Goal: Task Accomplishment & Management: Manage account settings

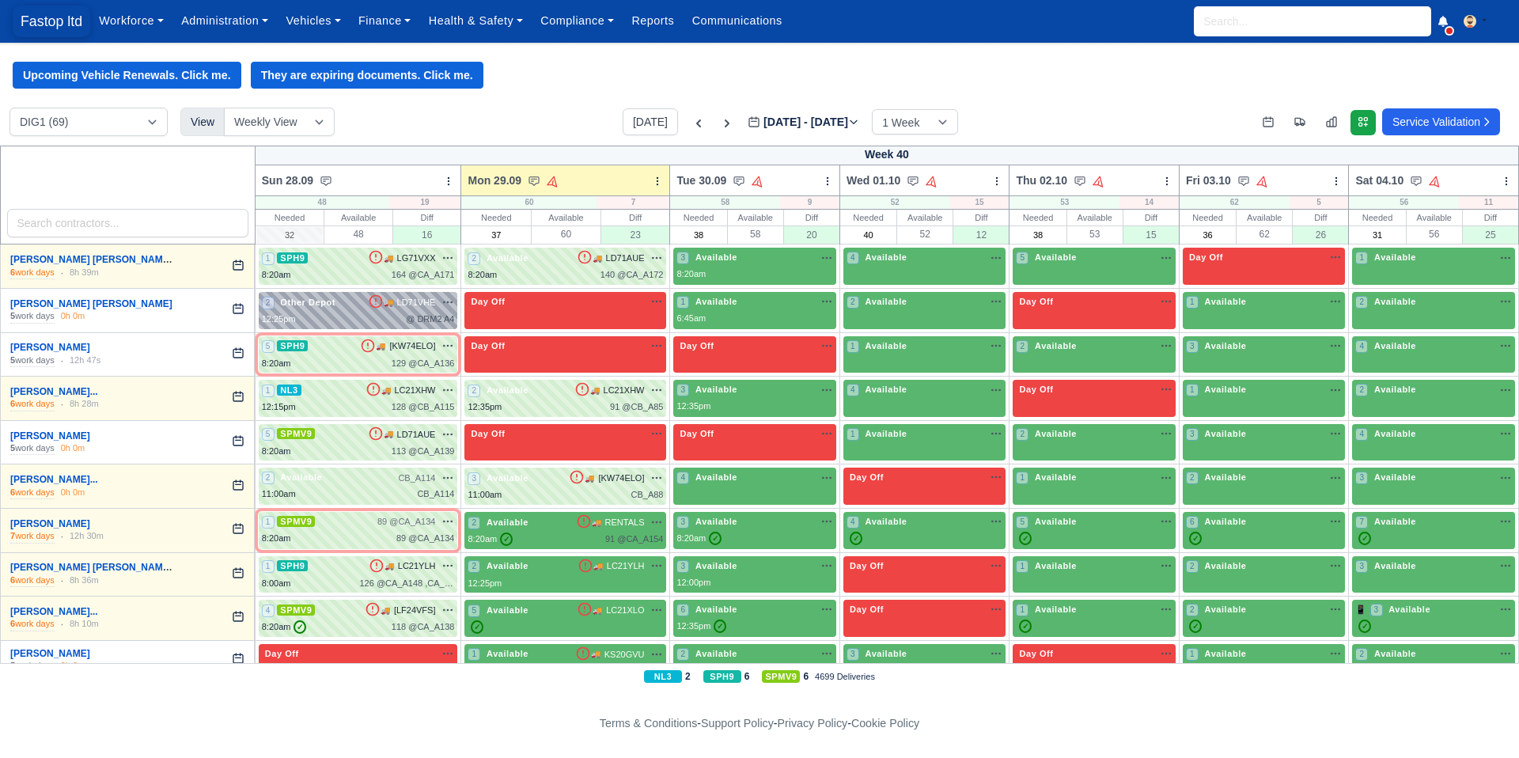
click at [50, 25] on span "Fastop ltd" at bounding box center [52, 22] width 78 height 32
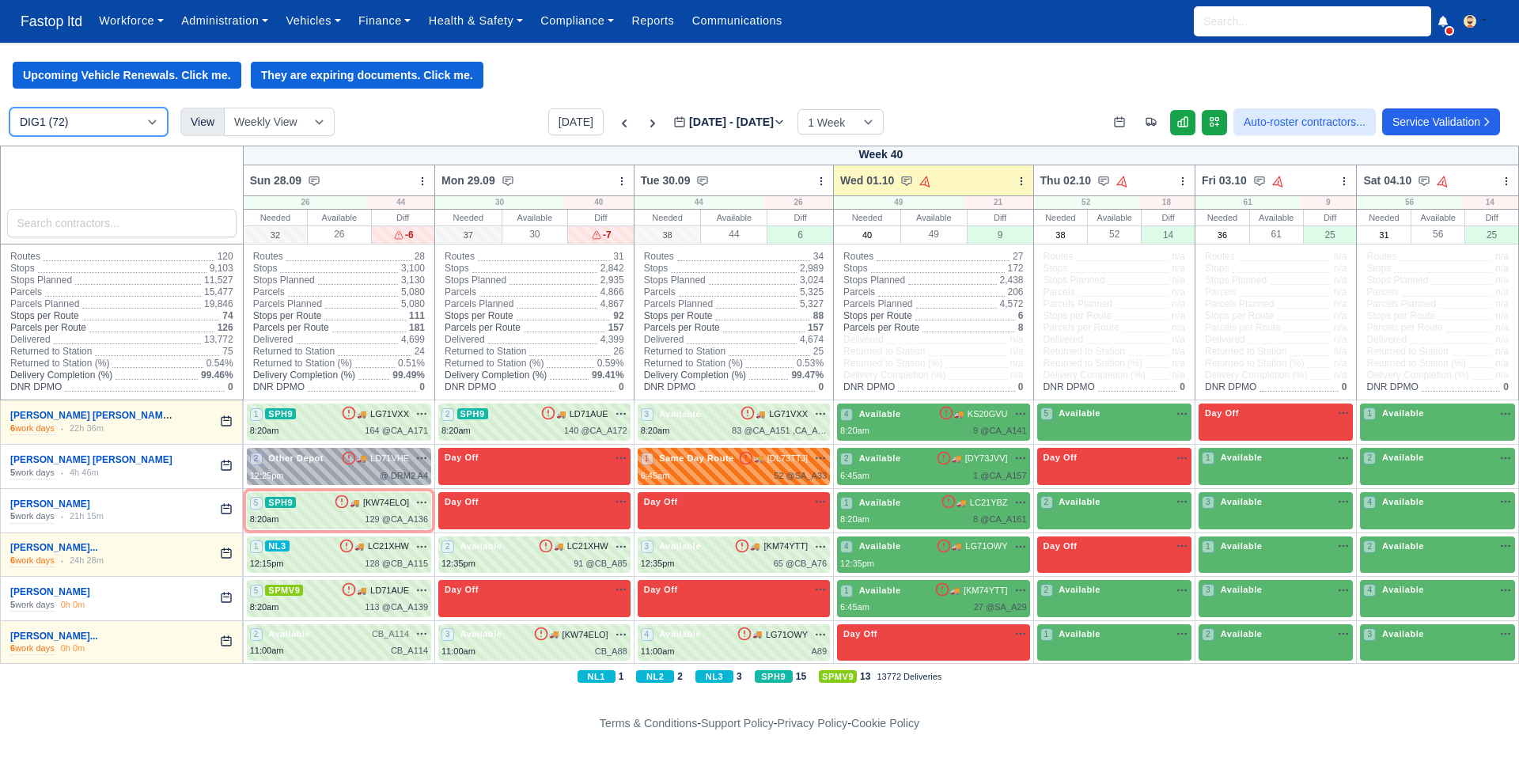
click at [153, 128] on select "DIG1 (72) DRM2 (0)" at bounding box center [88, 122] width 158 height 28
click at [1171, 121] on link at bounding box center [1182, 122] width 25 height 25
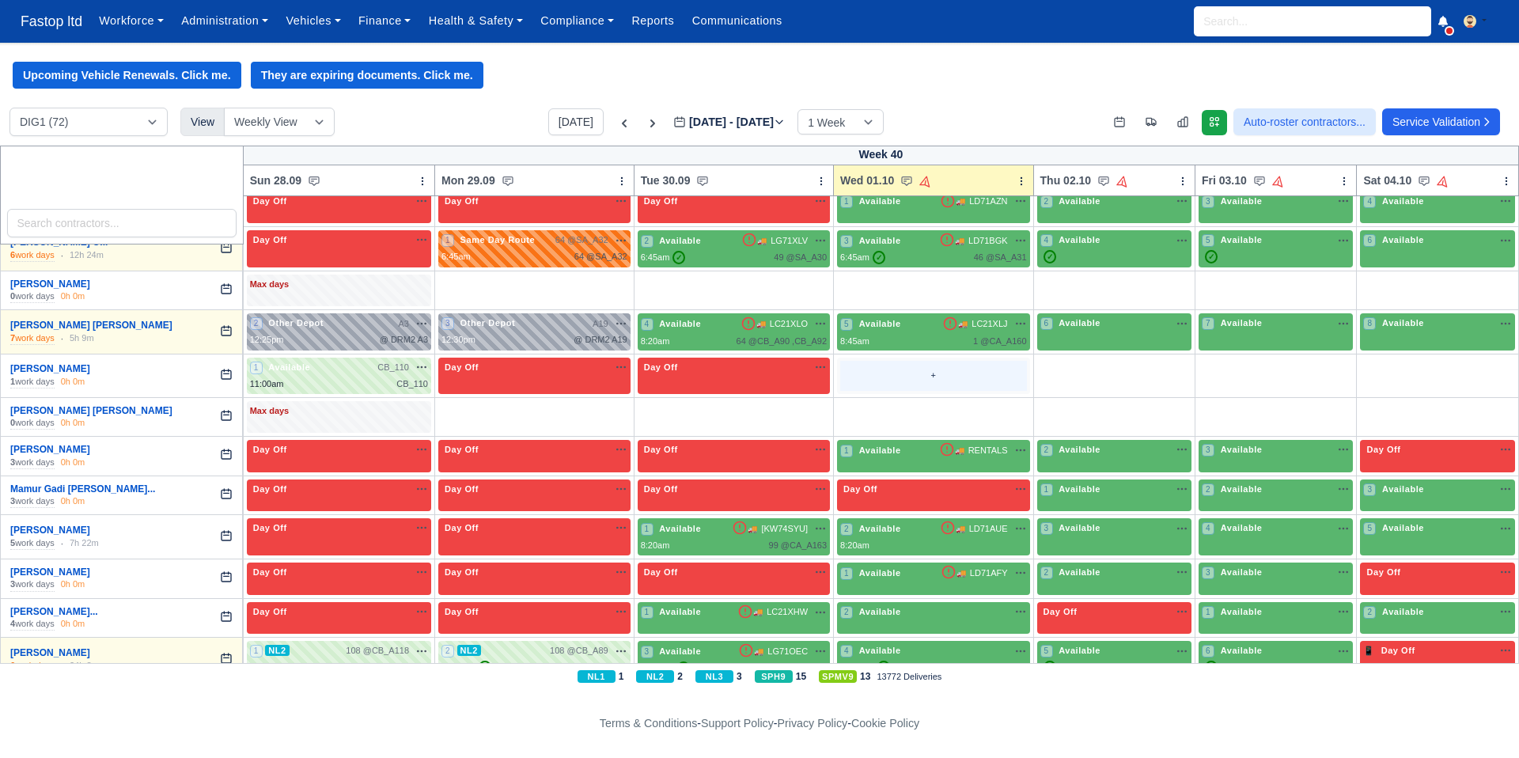
scroll to position [1515, 0]
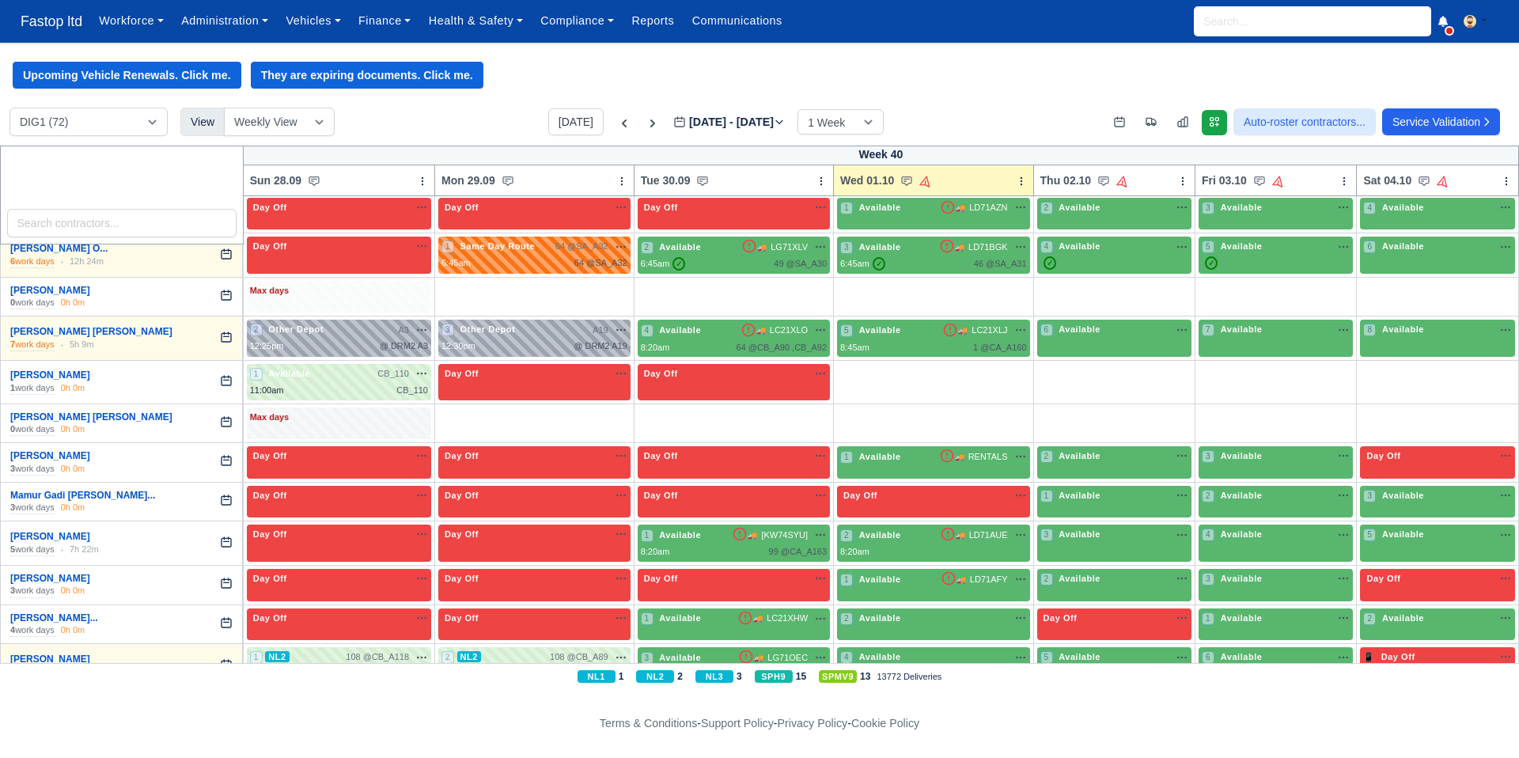
click at [290, 298] on div "Max days" at bounding box center [339, 291] width 178 height 14
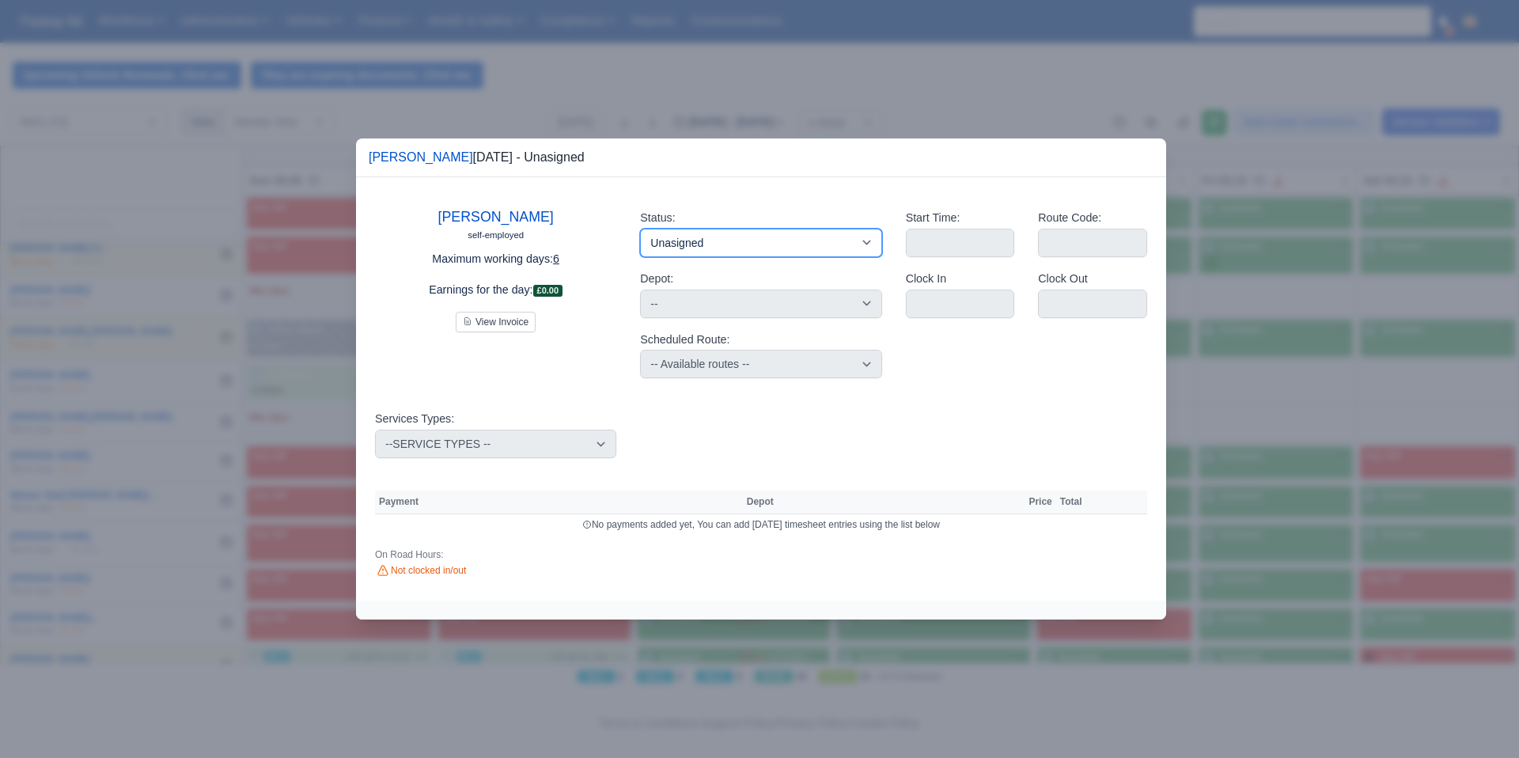
click at [718, 244] on select "Available Day Off Stand By Holiday Other Depot In Office OSM Ridealong Nursery …" at bounding box center [760, 243] width 241 height 28
select select "Day Off"
select select
select select "na"
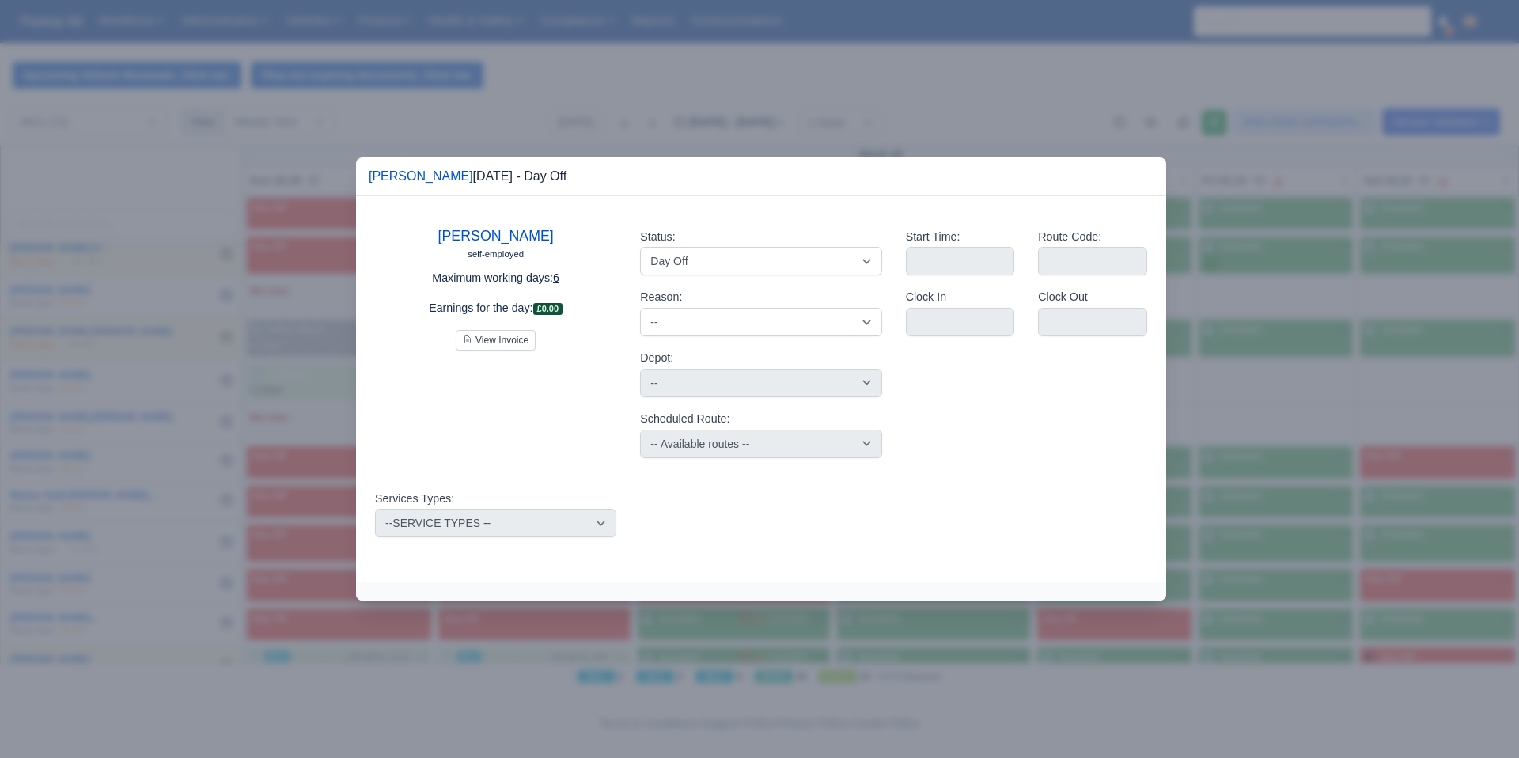
click at [683, 74] on div at bounding box center [759, 379] width 1519 height 758
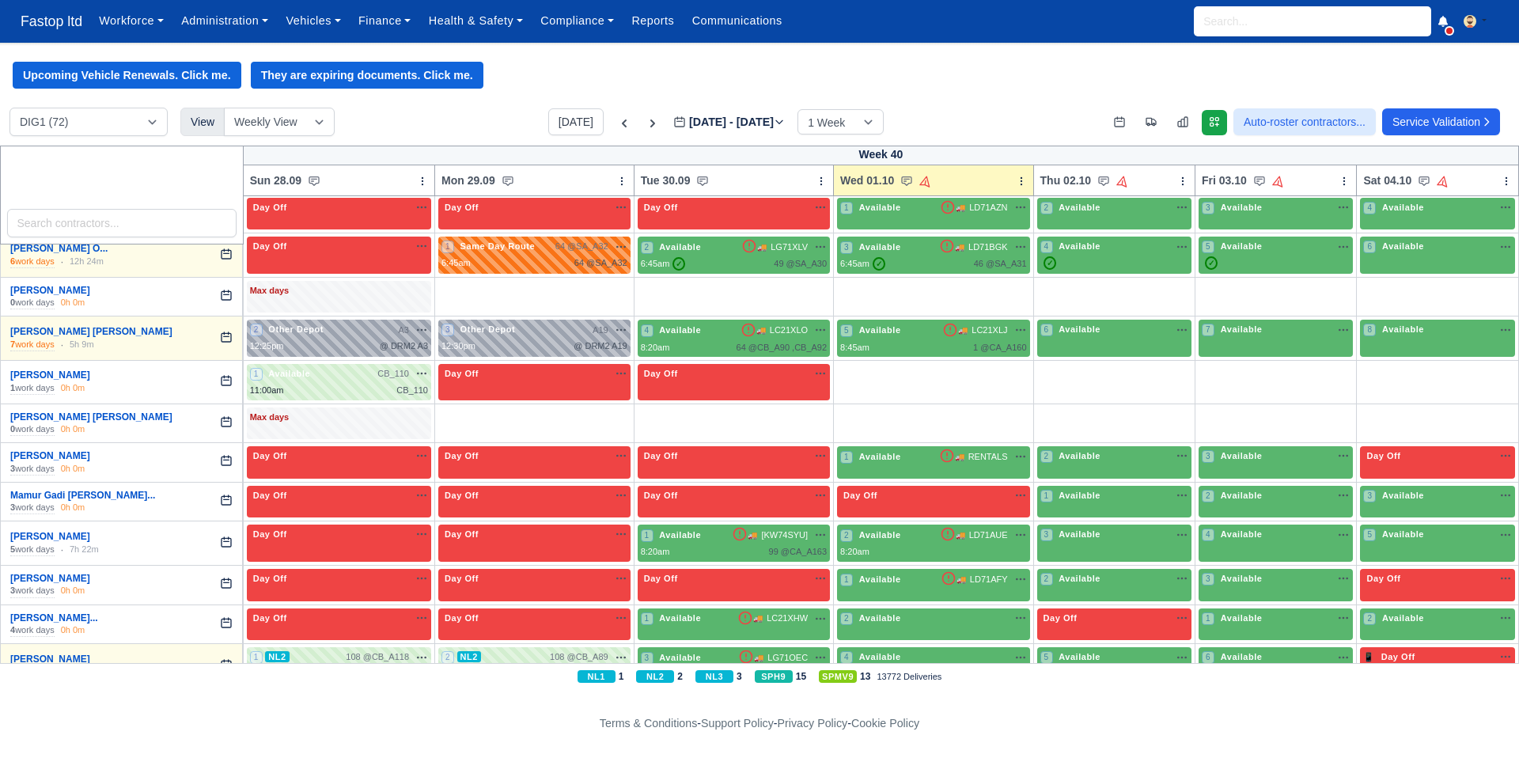
scroll to position [1514, 0]
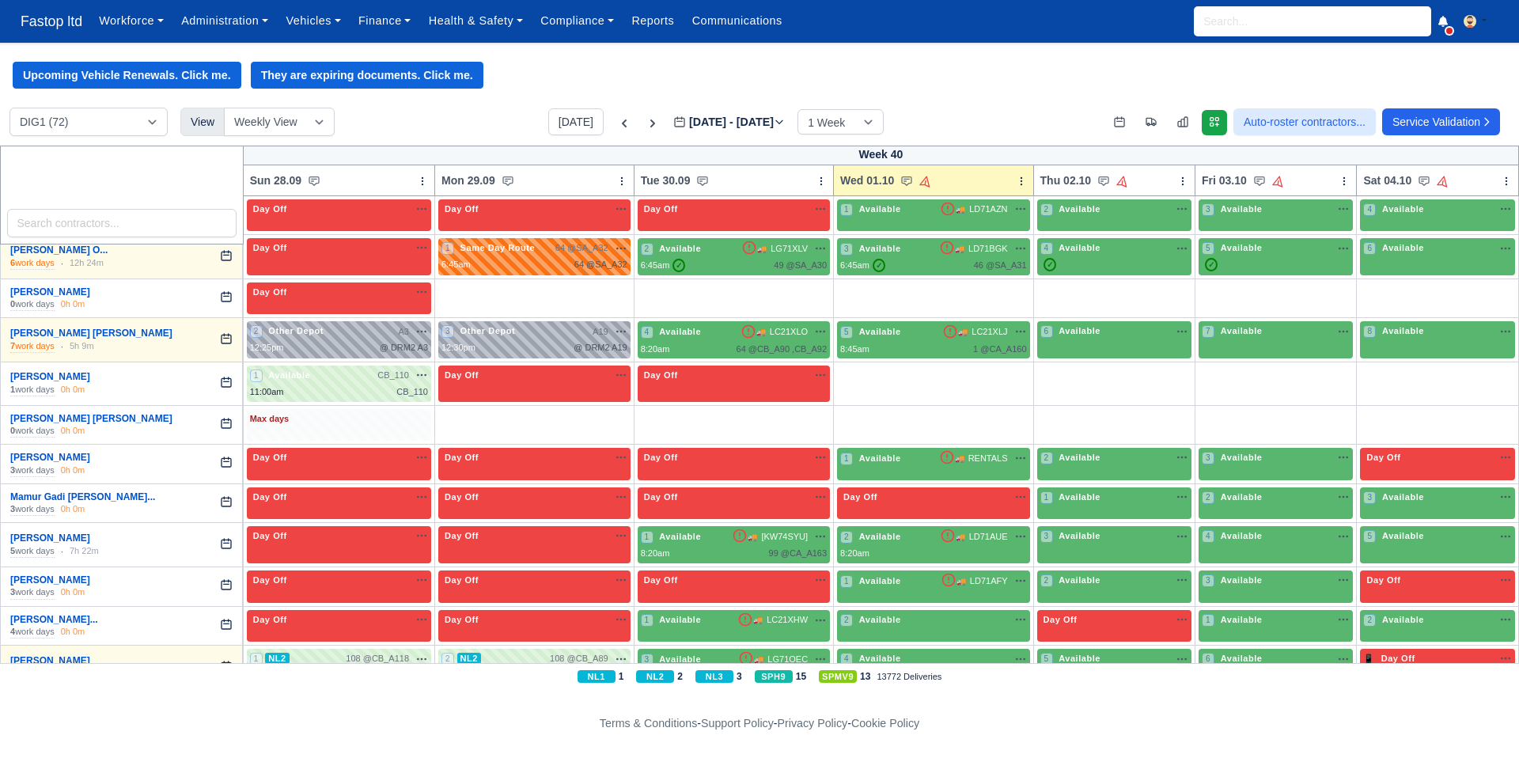
click at [335, 439] on div "Max days" at bounding box center [339, 425] width 184 height 32
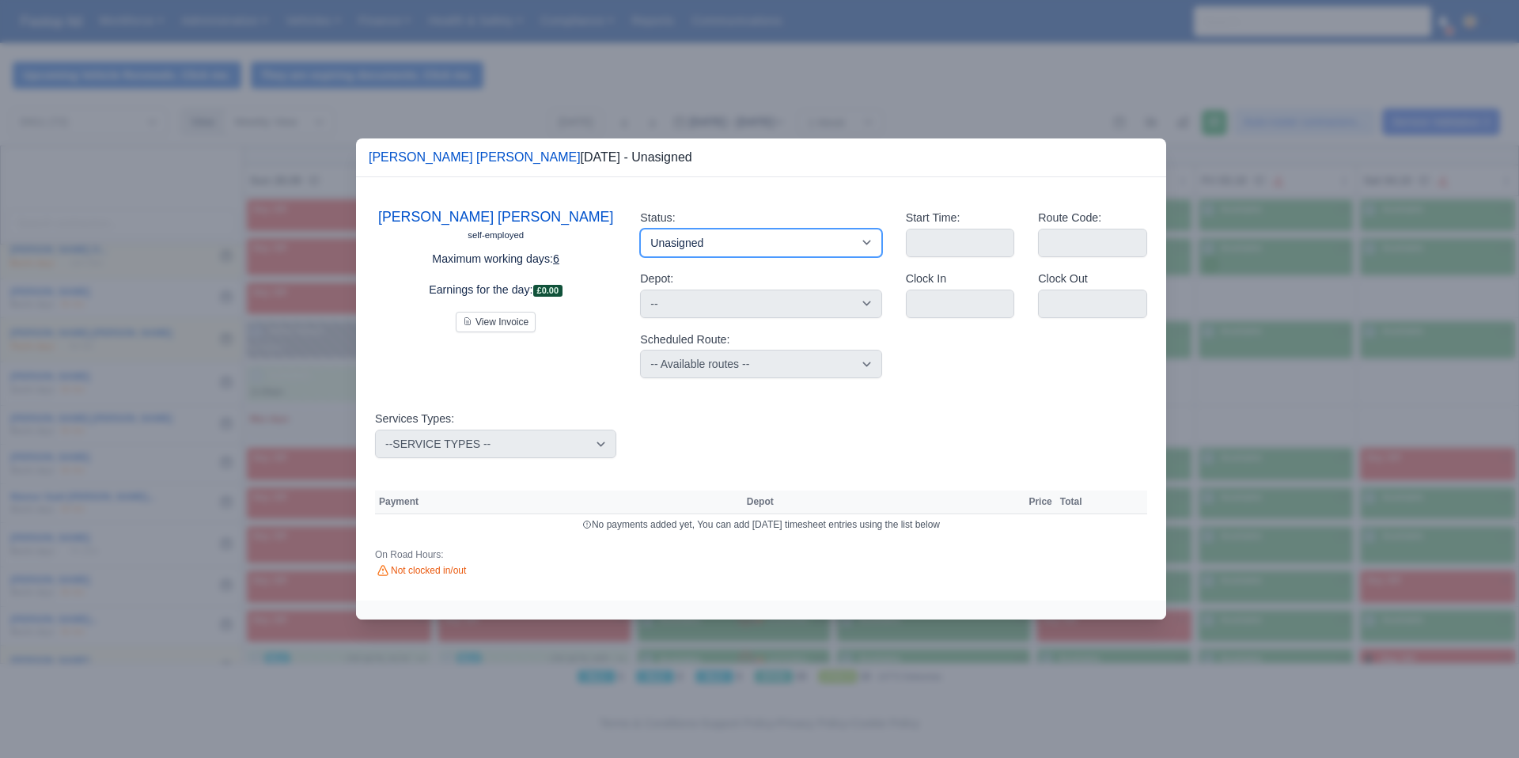
click at [713, 246] on select "Available Day Off Stand By Holiday Other Depot In Office OSM Ridealong Nursery …" at bounding box center [760, 243] width 241 height 28
select select "Day Off"
select select
select select "na"
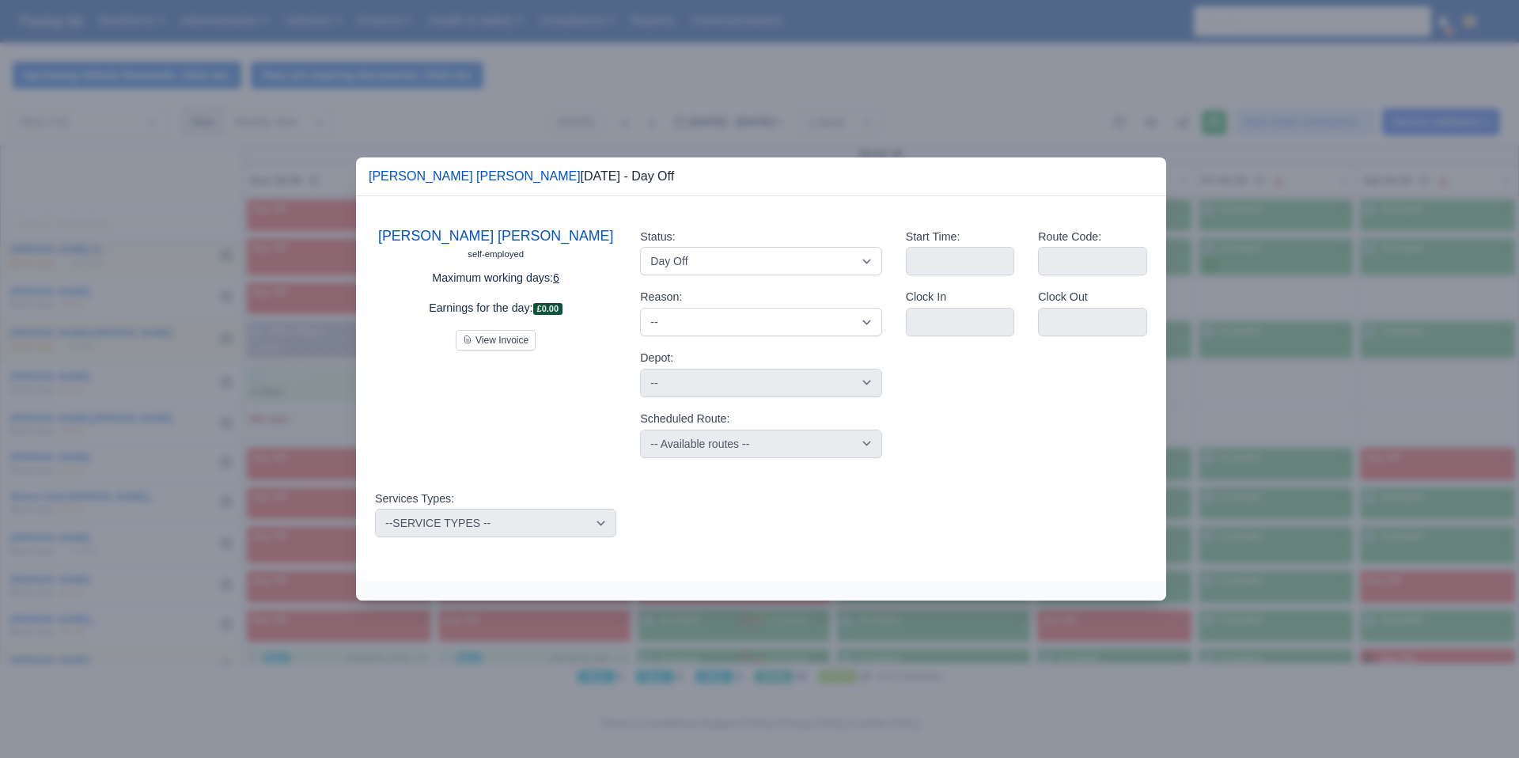
click at [1273, 354] on div at bounding box center [759, 379] width 1519 height 758
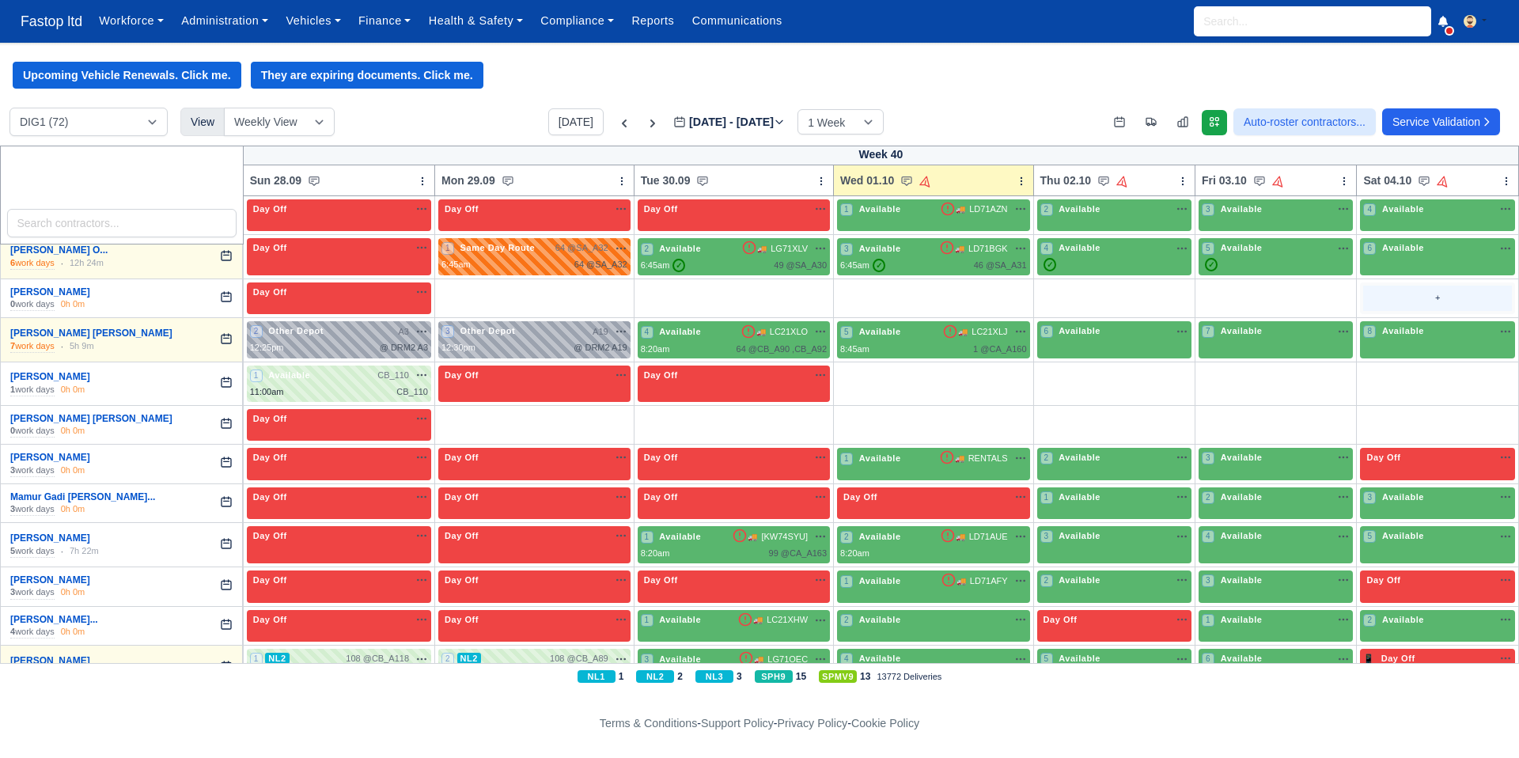
click at [1450, 308] on div "+" at bounding box center [1437, 299] width 149 height 26
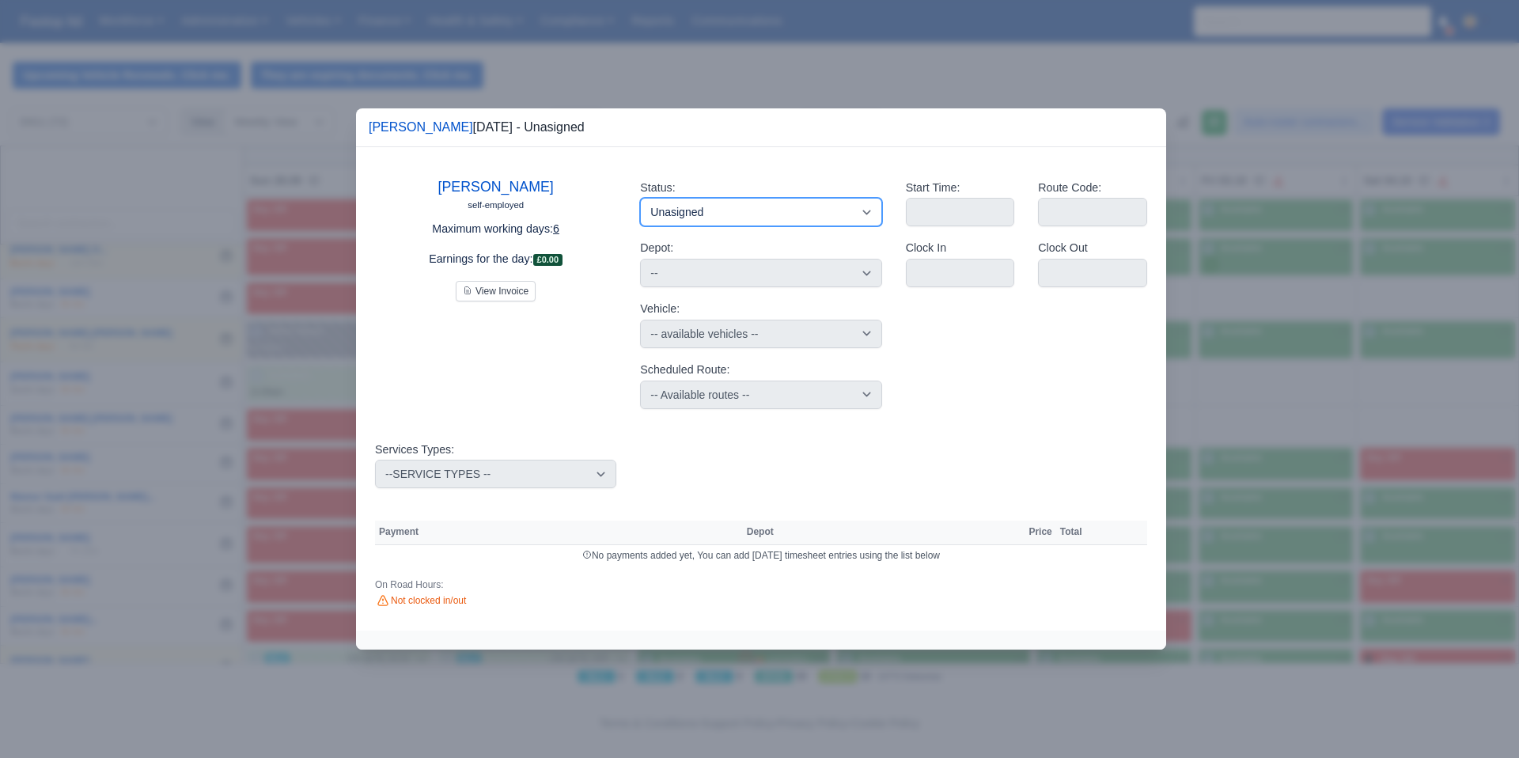
click at [792, 205] on select "Available Day Off Stand By Holiday Other Depot In Office OSM Ridealong Nursery …" at bounding box center [760, 212] width 241 height 28
select select "Day Off"
select select "na"
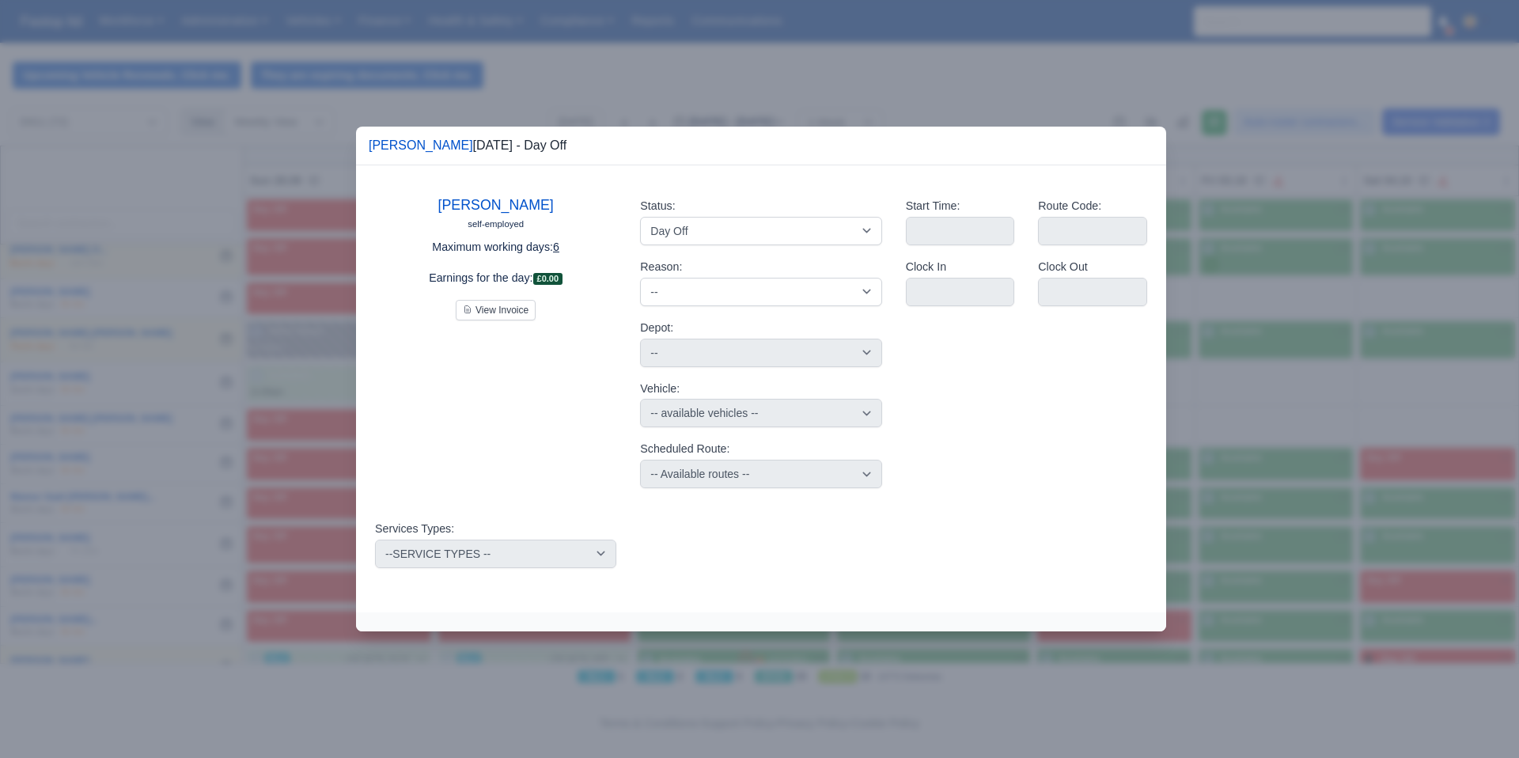
click at [1367, 422] on div at bounding box center [759, 379] width 1519 height 758
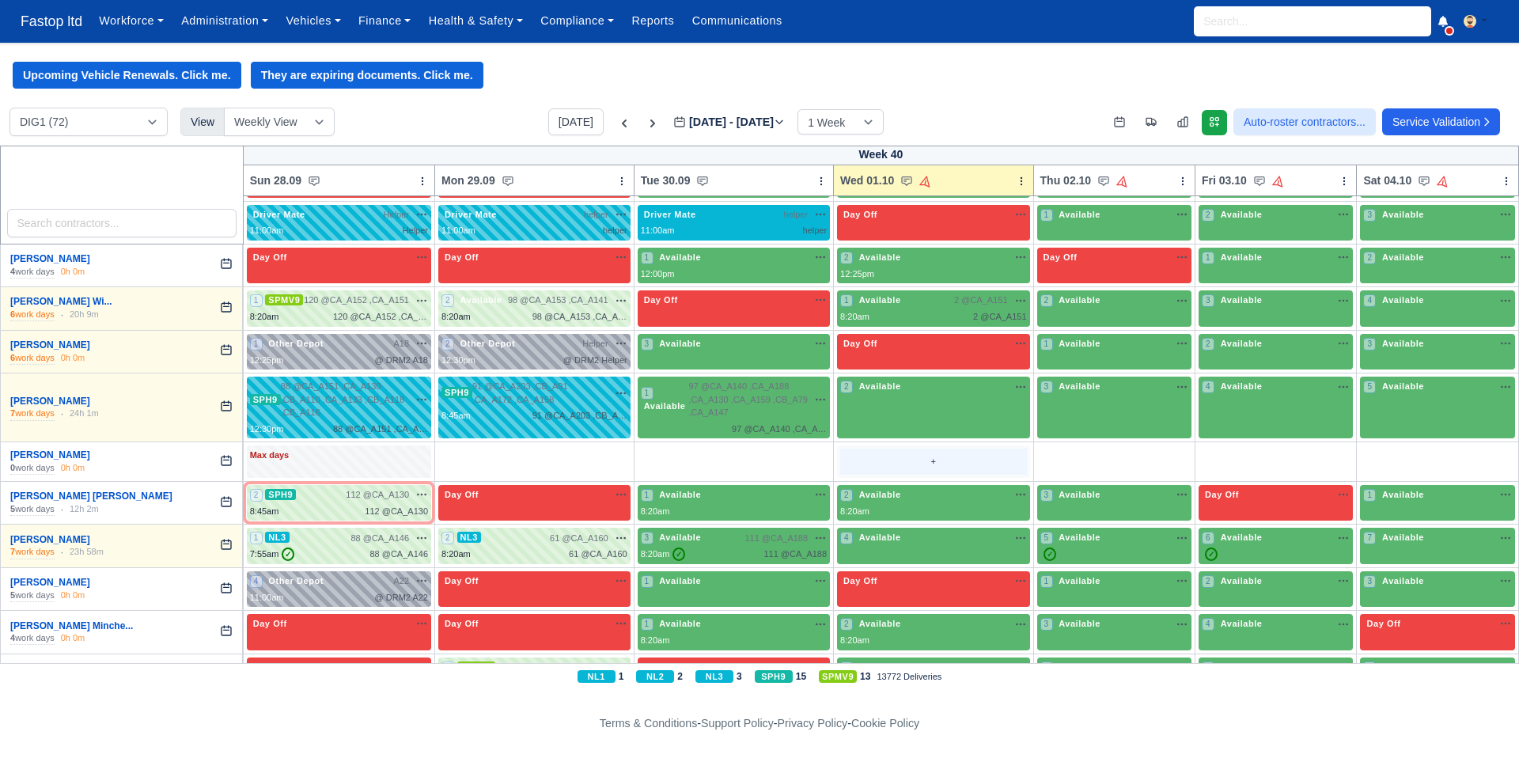
scroll to position [2532, 0]
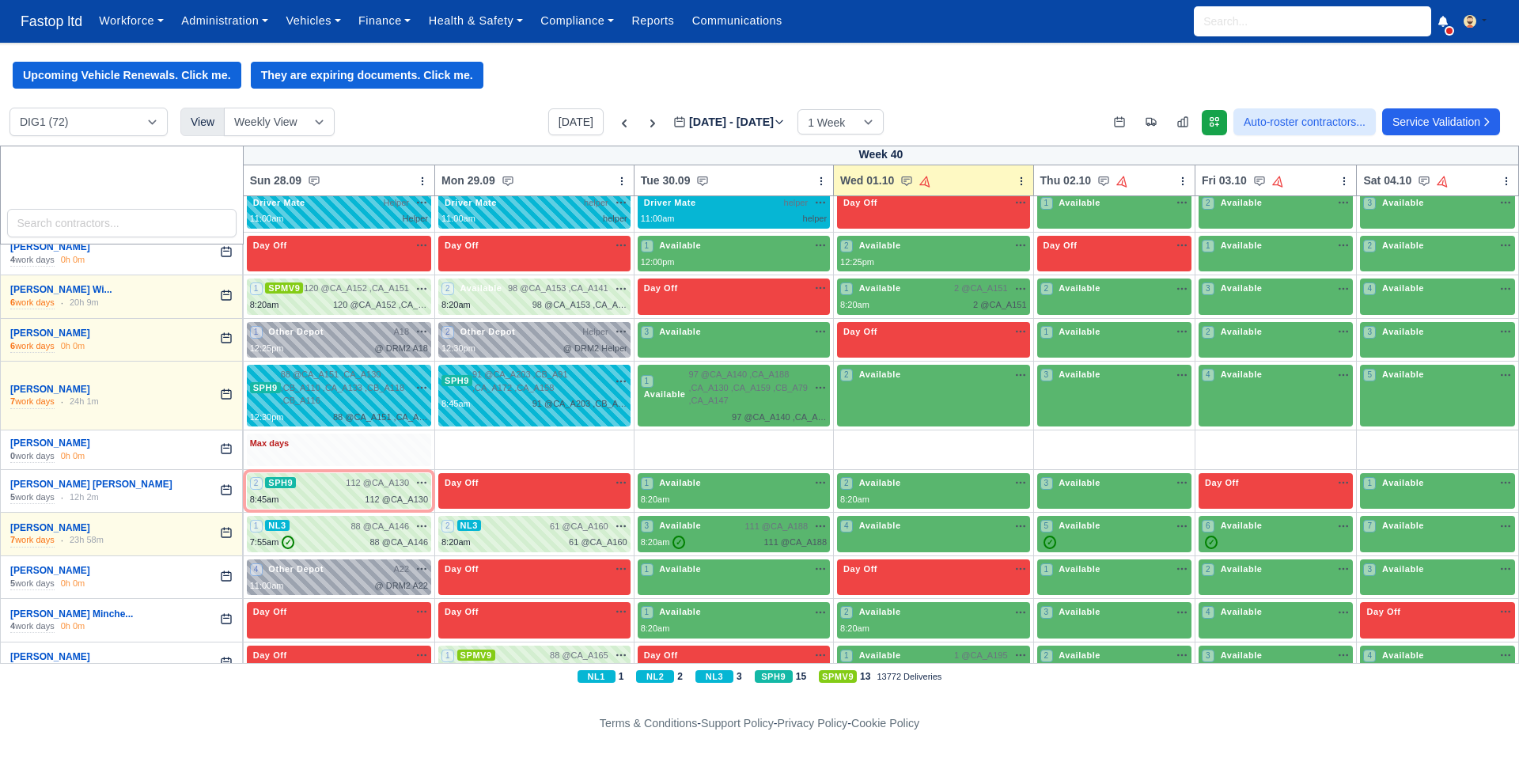
click at [329, 451] on div "Max days" at bounding box center [339, 444] width 178 height 14
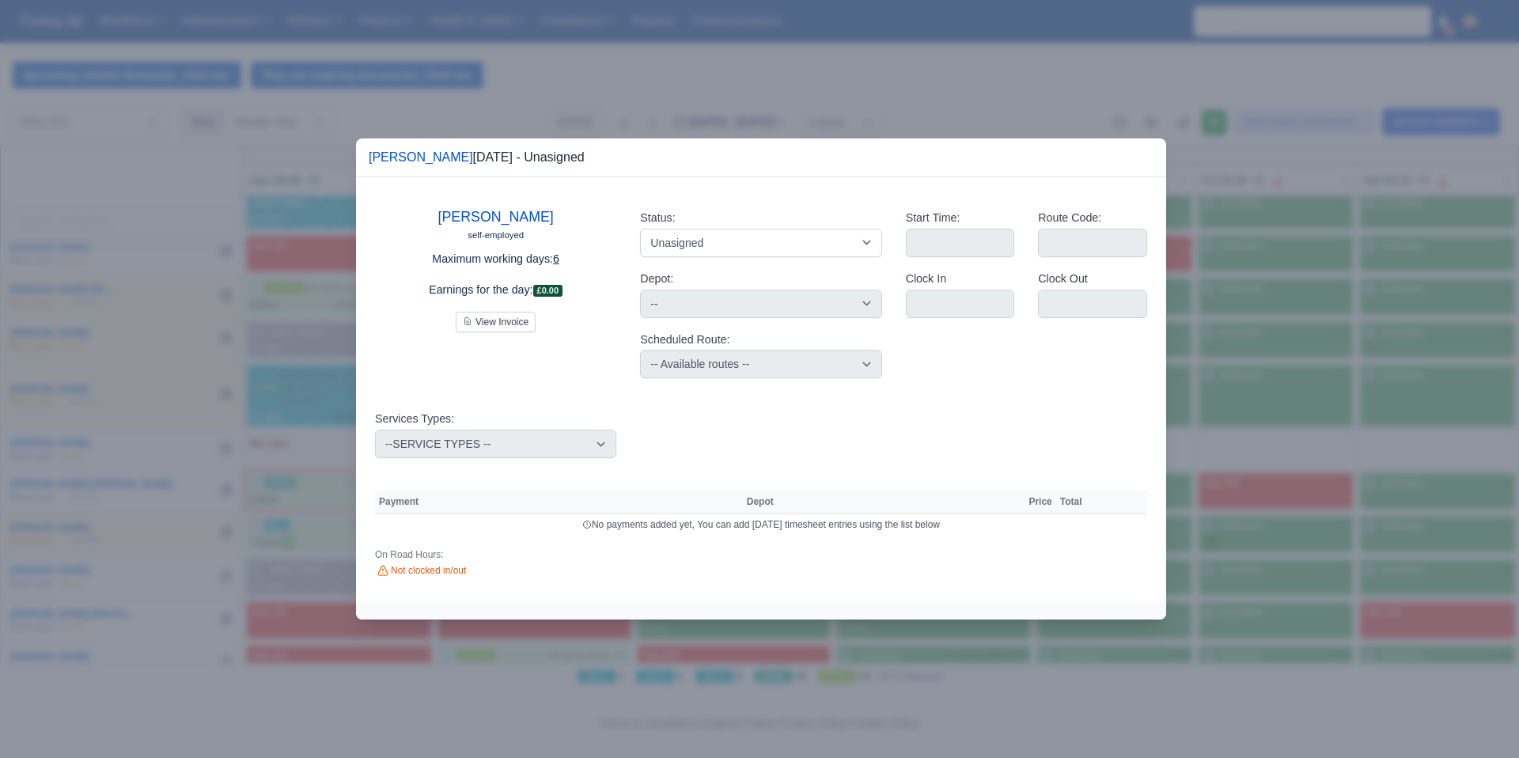
click at [768, 259] on div "Status: Available Day Off Stand By Holiday Other Depot In Office OSM Ridealong …" at bounding box center [760, 293] width 265 height 195
click at [767, 248] on select "Available Day Off Stand By Holiday Other Depot In Office OSM Ridealong Nursery …" at bounding box center [760, 243] width 241 height 28
select select "Day Off"
select select
select select "na"
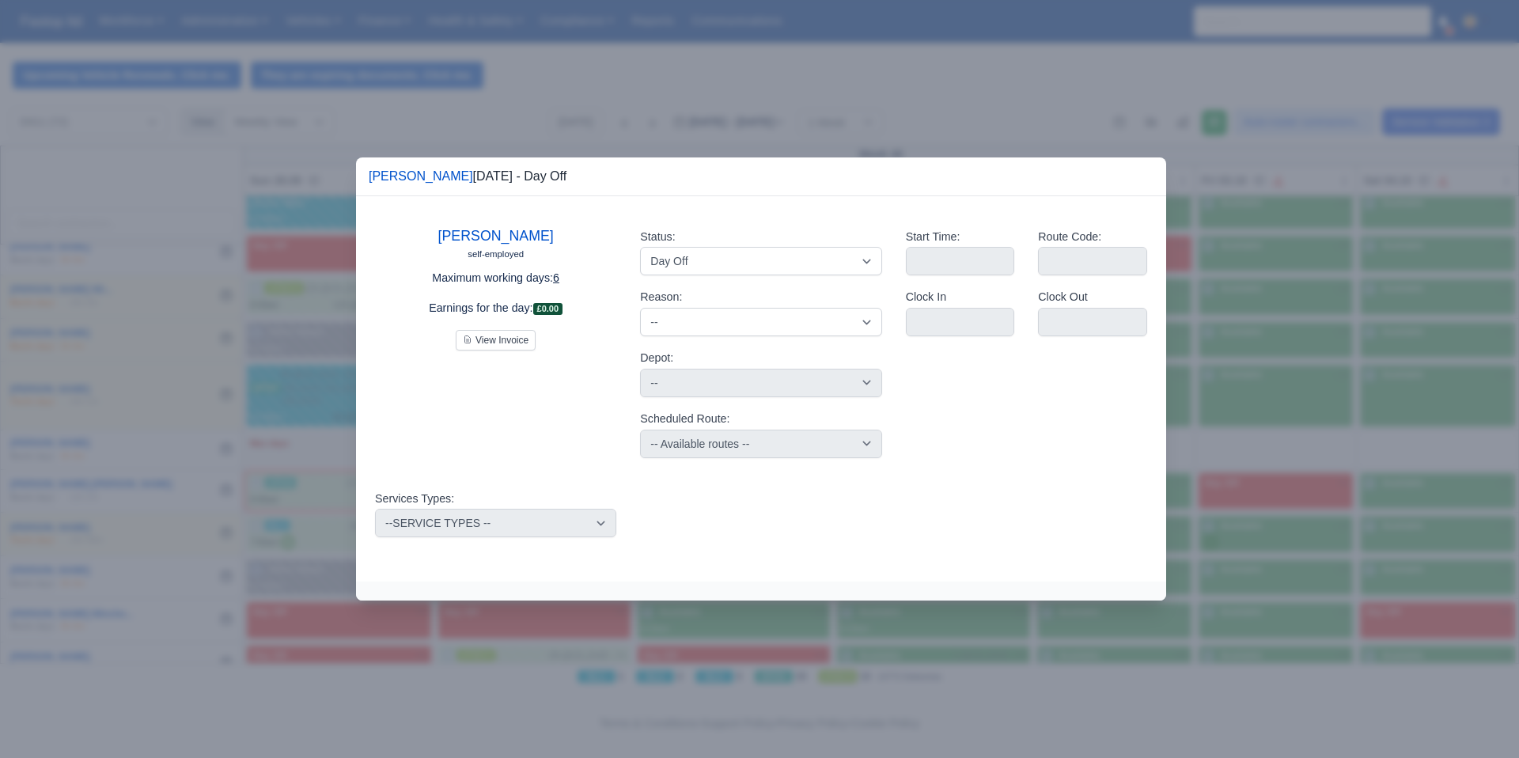
click at [1241, 309] on div at bounding box center [759, 379] width 1519 height 758
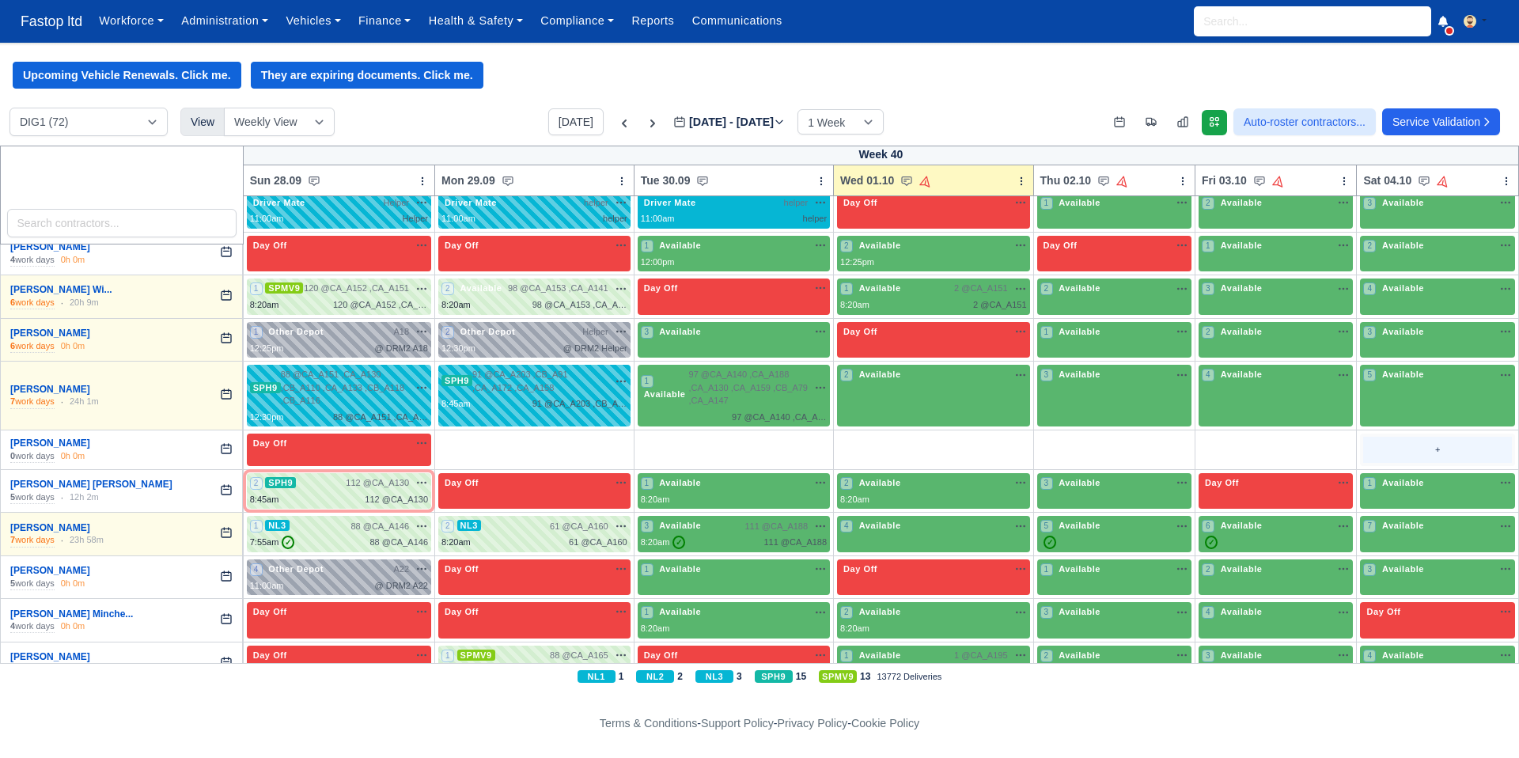
click at [1411, 463] on div "+" at bounding box center [1437, 450] width 149 height 26
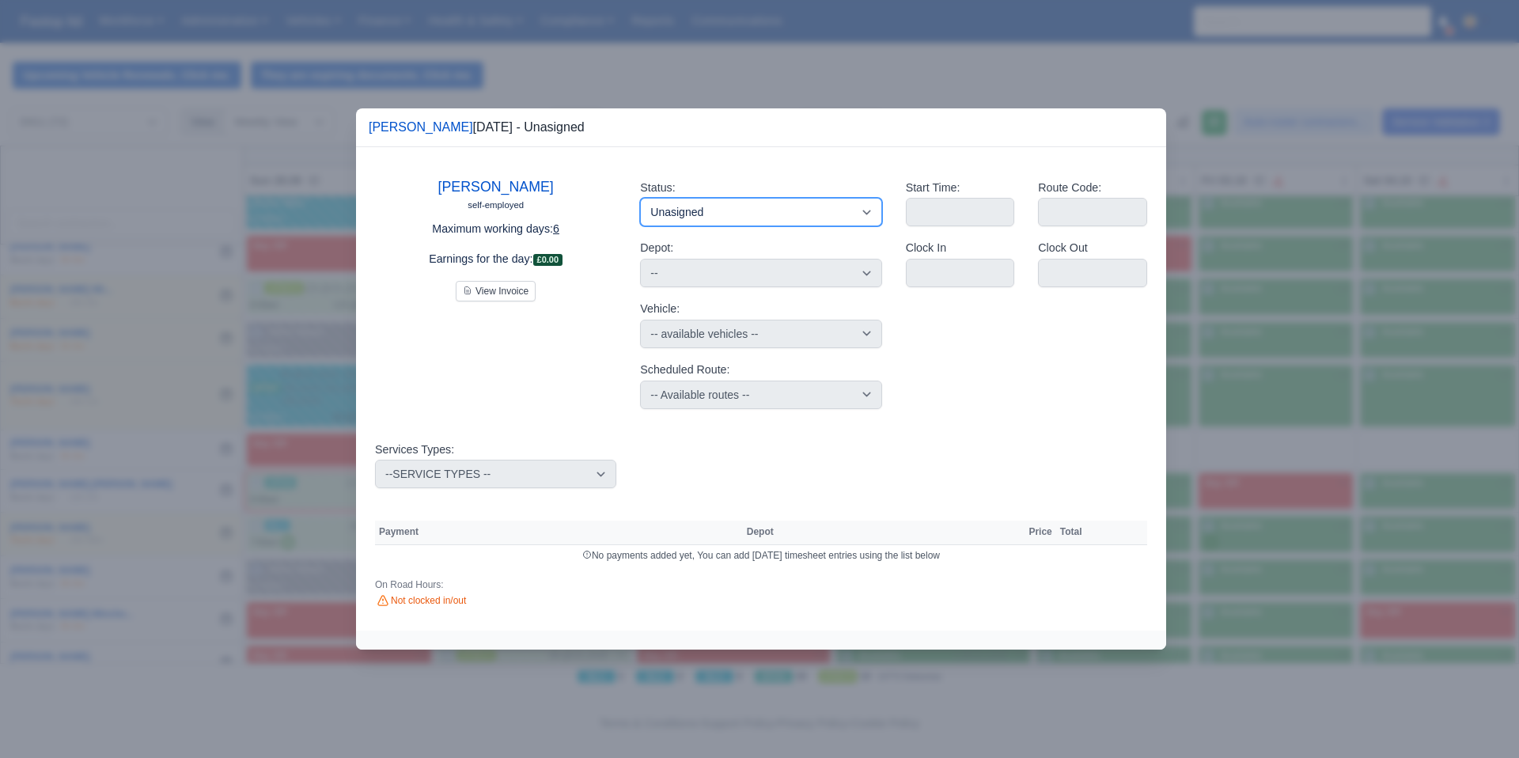
click at [831, 219] on select "Available Day Off Stand By Holiday Other Depot In Office OSM Ridealong Nursery …" at bounding box center [760, 212] width 241 height 28
select select "Day Off"
select select "na"
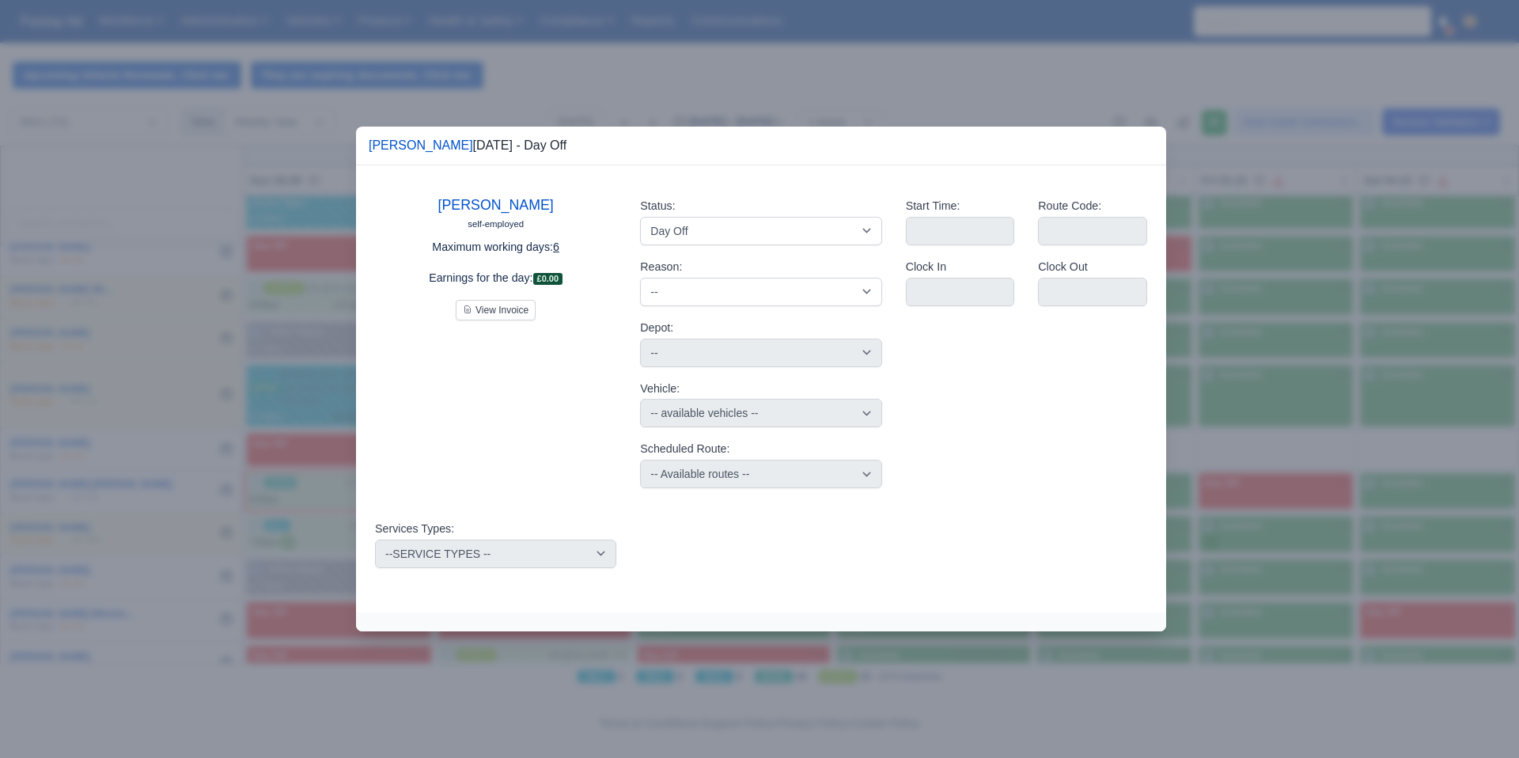
click at [811, 56] on div at bounding box center [759, 379] width 1519 height 758
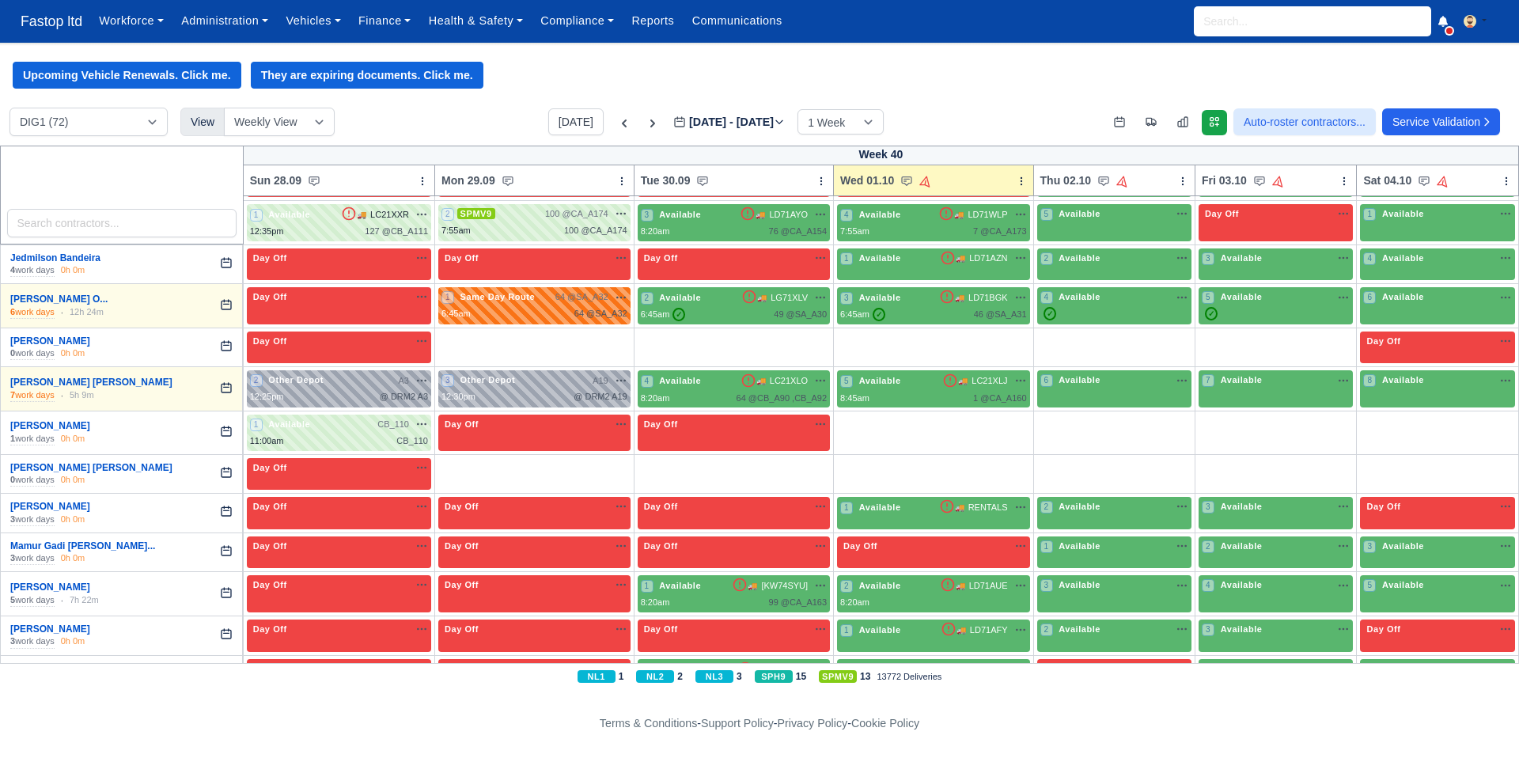
scroll to position [1466, 0]
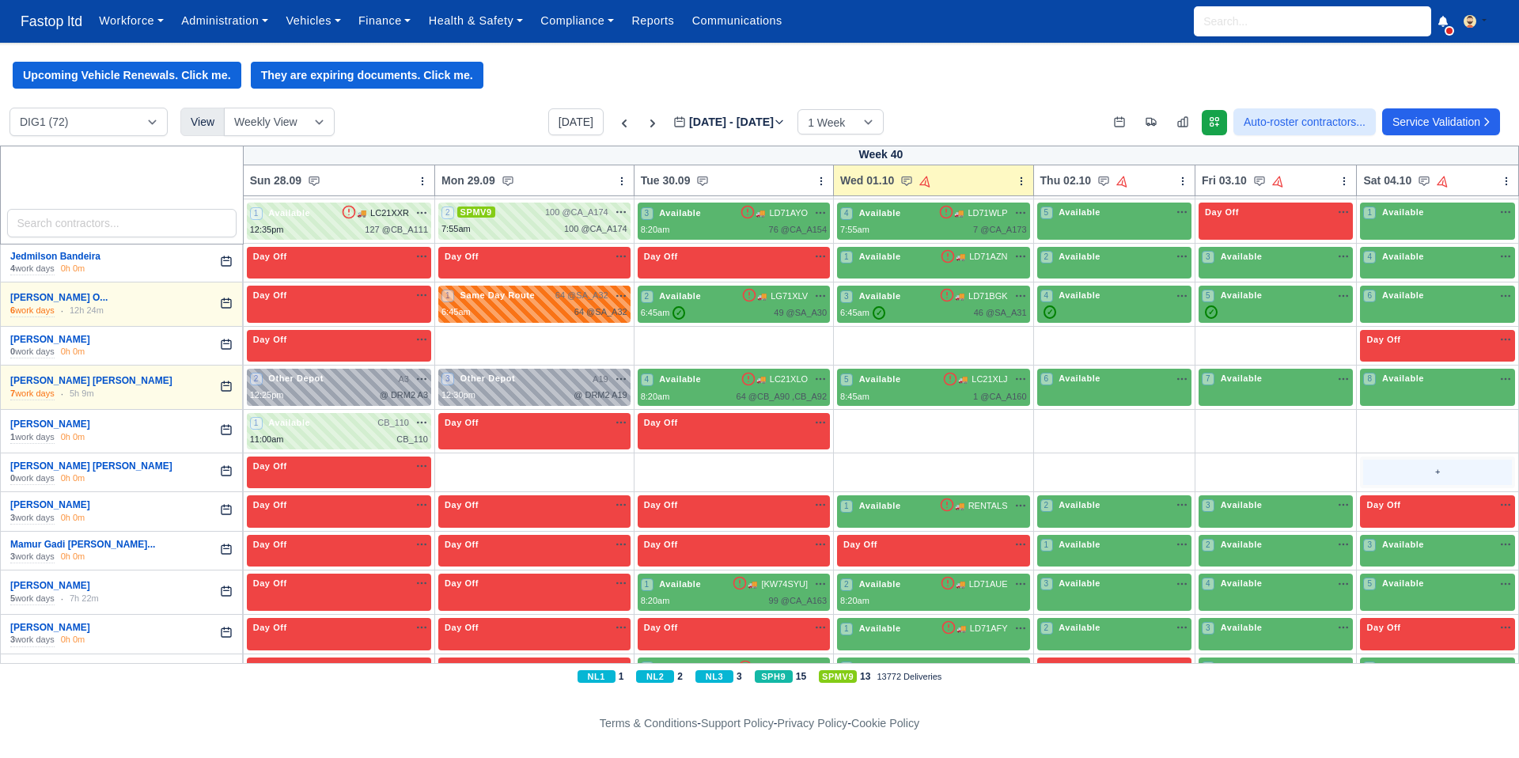
click at [1419, 475] on div "+" at bounding box center [1437, 473] width 149 height 26
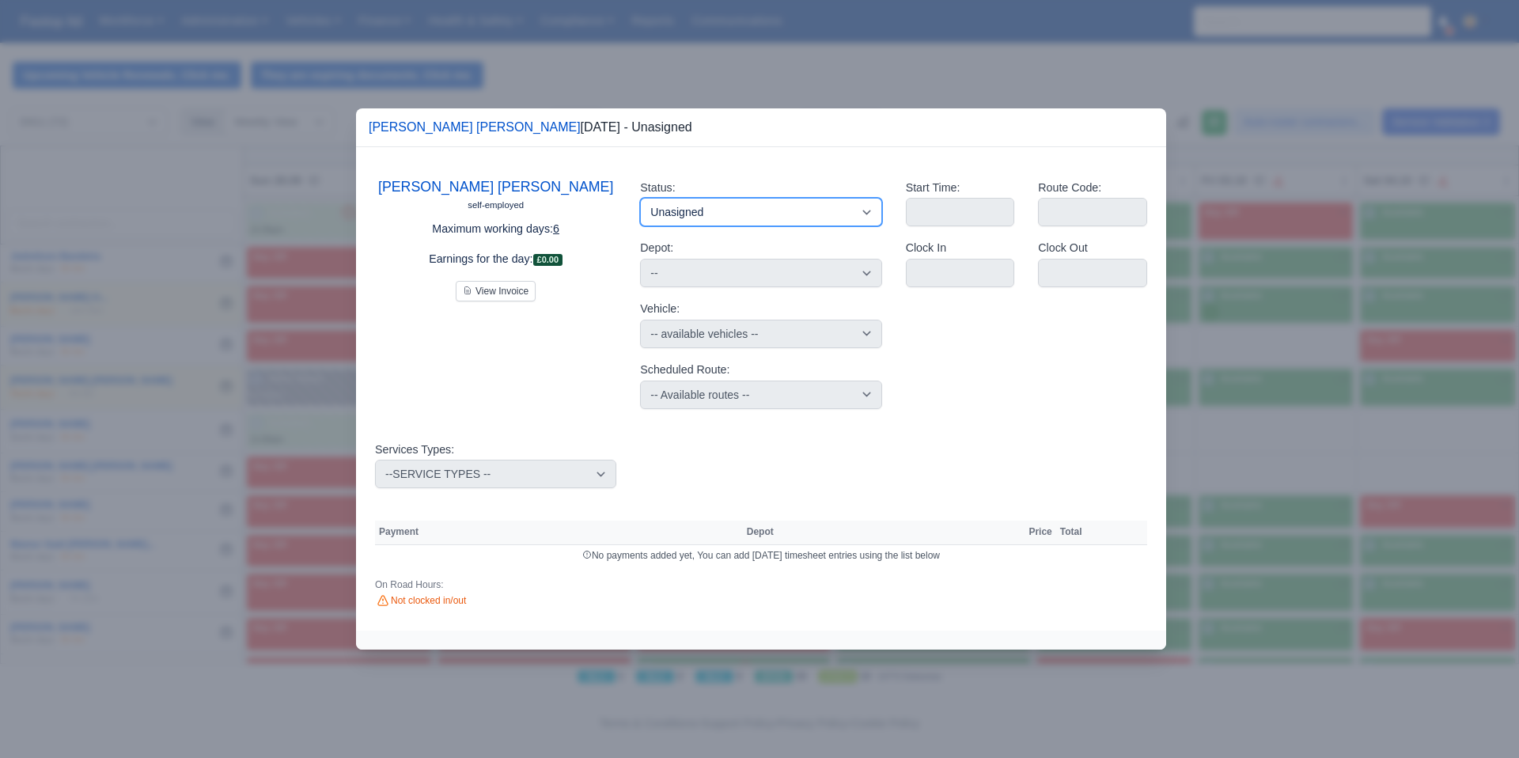
click at [794, 207] on select "Available Day Off Stand By Holiday Other Depot In Office OSM Ridealong Nursery …" at bounding box center [760, 212] width 241 height 28
select select "Day Off"
select select "na"
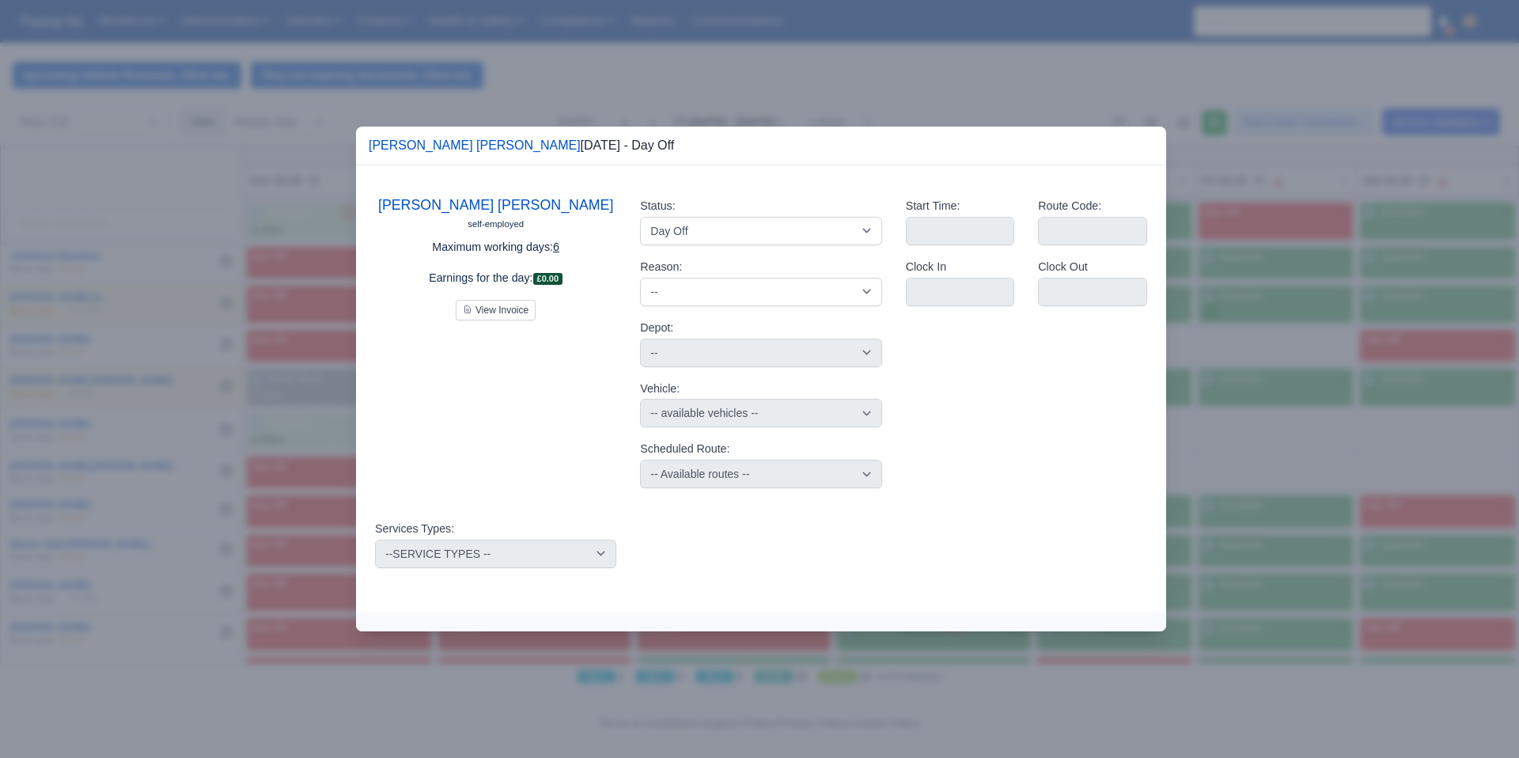
click at [1265, 346] on div at bounding box center [759, 379] width 1519 height 758
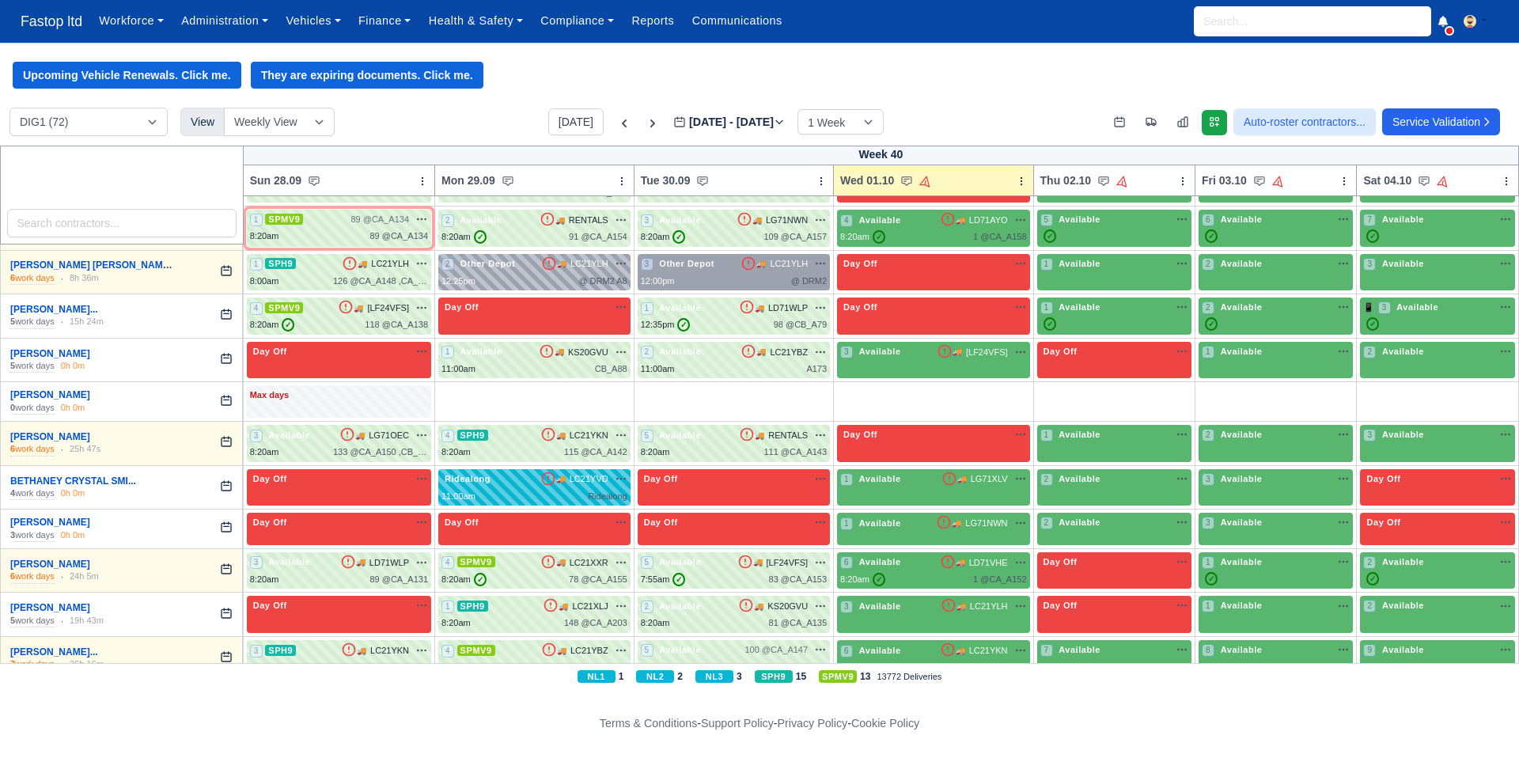
scroll to position [420, 0]
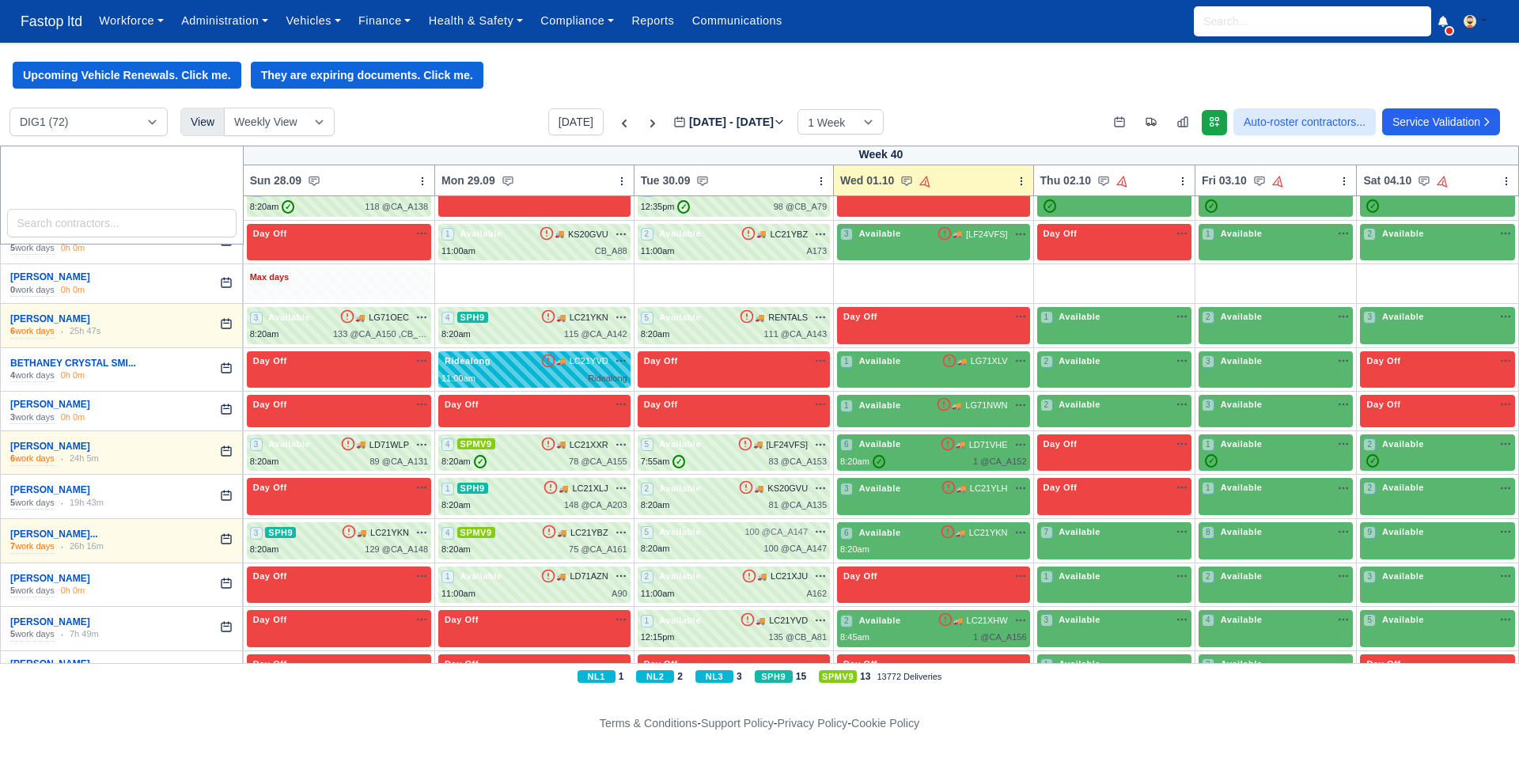
click at [338, 285] on div "Max days" at bounding box center [339, 277] width 178 height 14
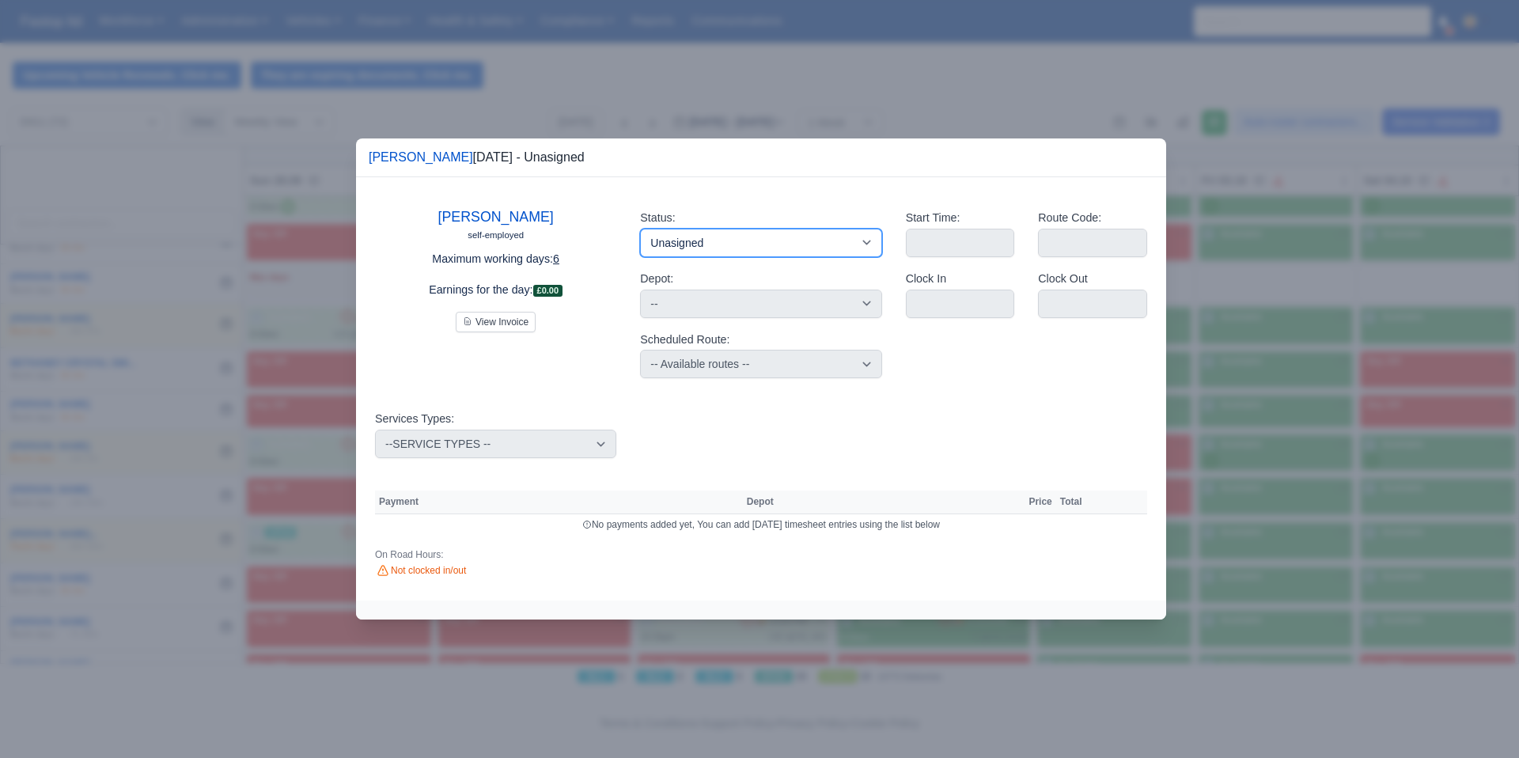
click at [711, 245] on select "Available Day Off Stand By Holiday Other Depot In Office OSM Ridealong Nursery …" at bounding box center [760, 243] width 241 height 28
select select "Day Off"
select select
select select "na"
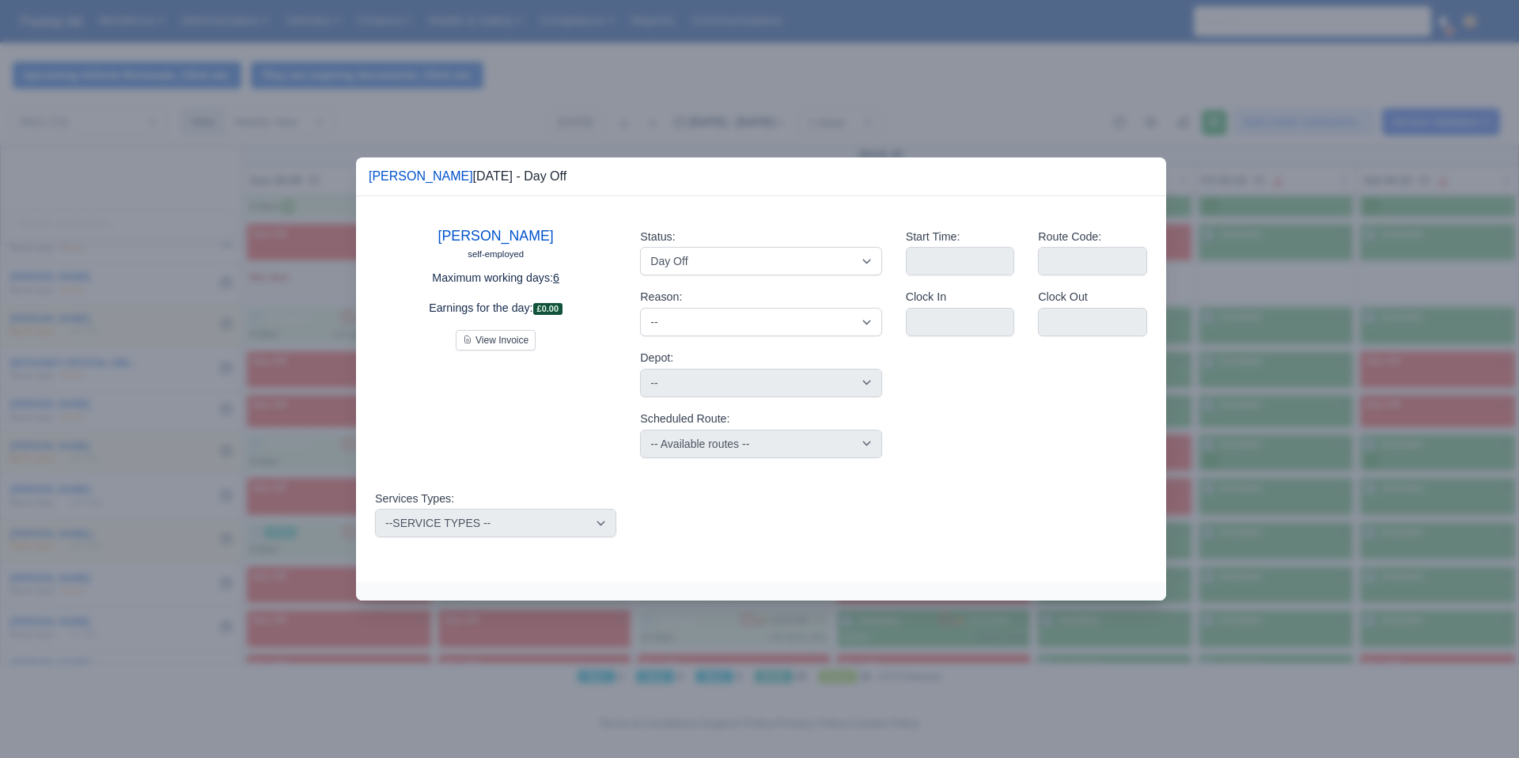
click at [806, 94] on div at bounding box center [759, 379] width 1519 height 758
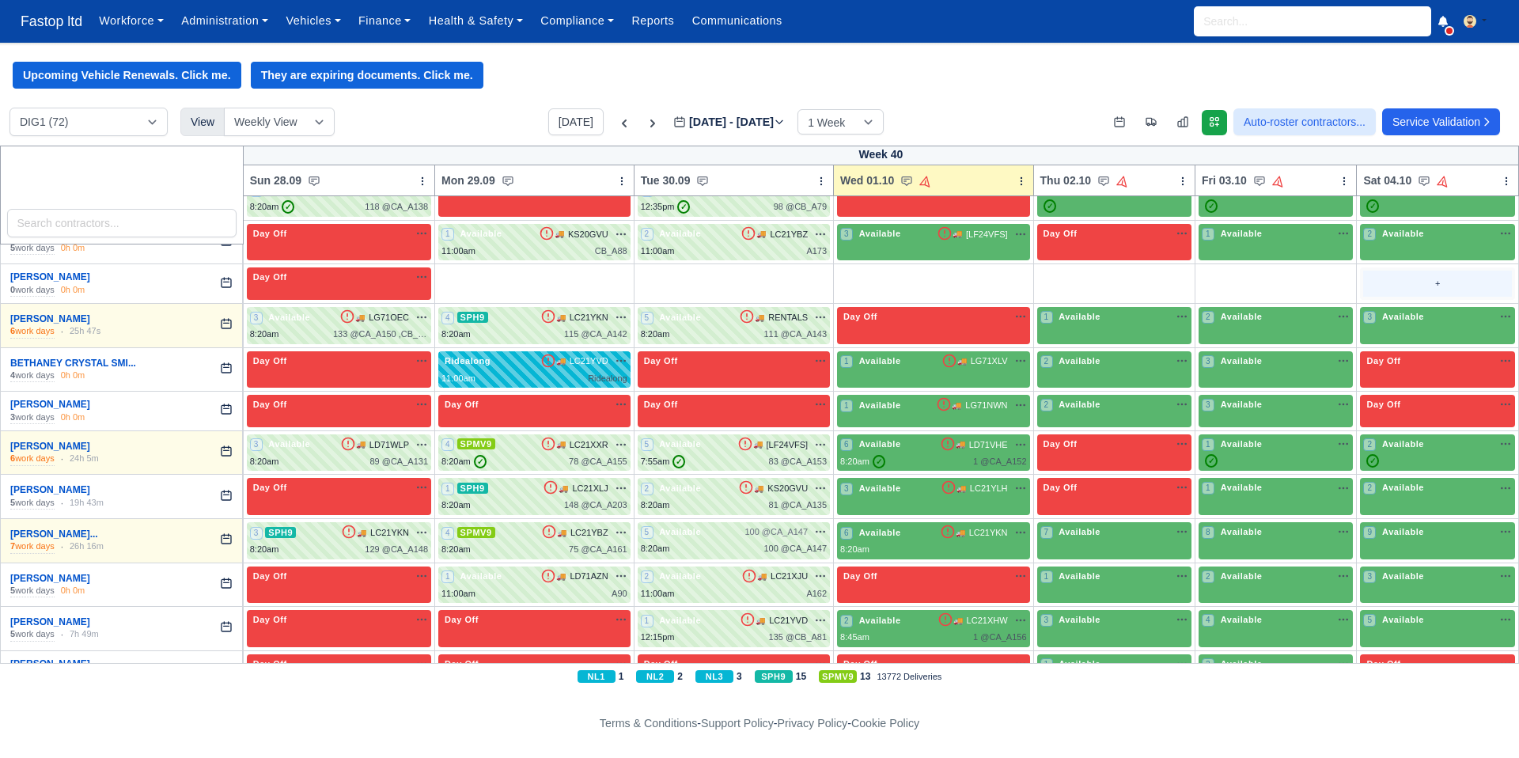
click at [1416, 297] on div "+" at bounding box center [1437, 283] width 149 height 26
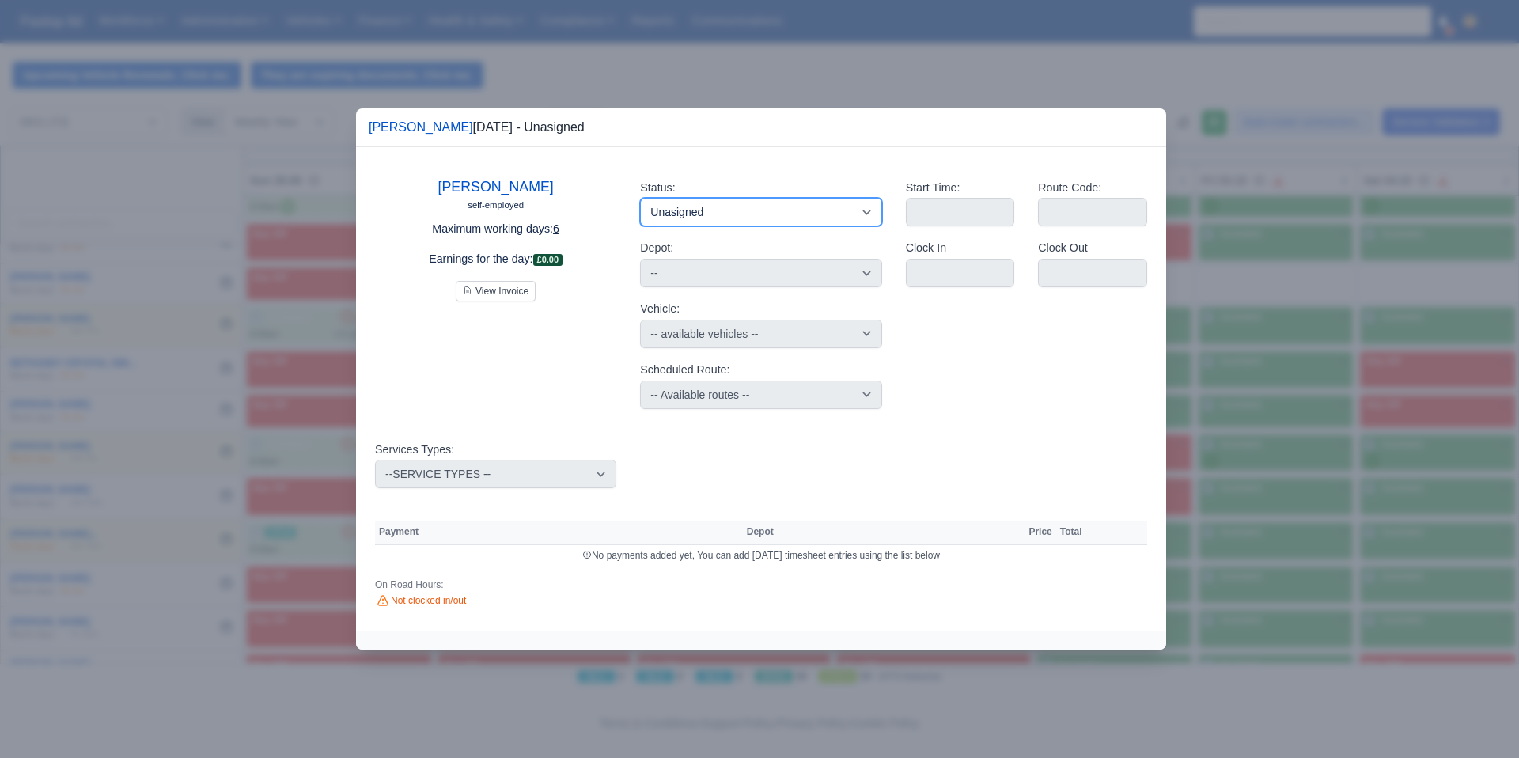
click at [824, 216] on select "Available Day Off Stand By Holiday Other Depot In Office OSM Ridealong Nursery …" at bounding box center [760, 212] width 241 height 28
select select "Day Off"
select select "na"
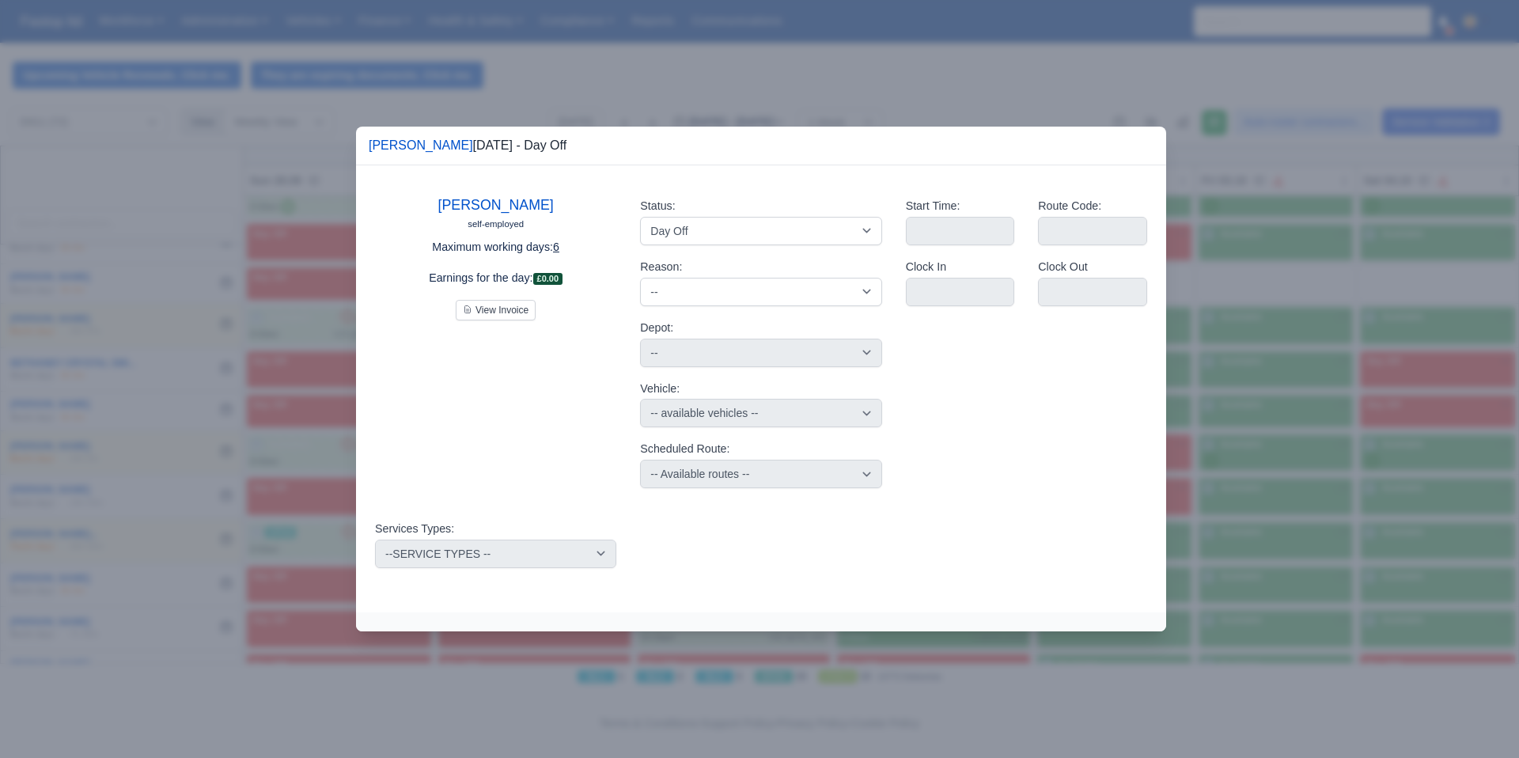
click at [1341, 329] on div at bounding box center [759, 379] width 1519 height 758
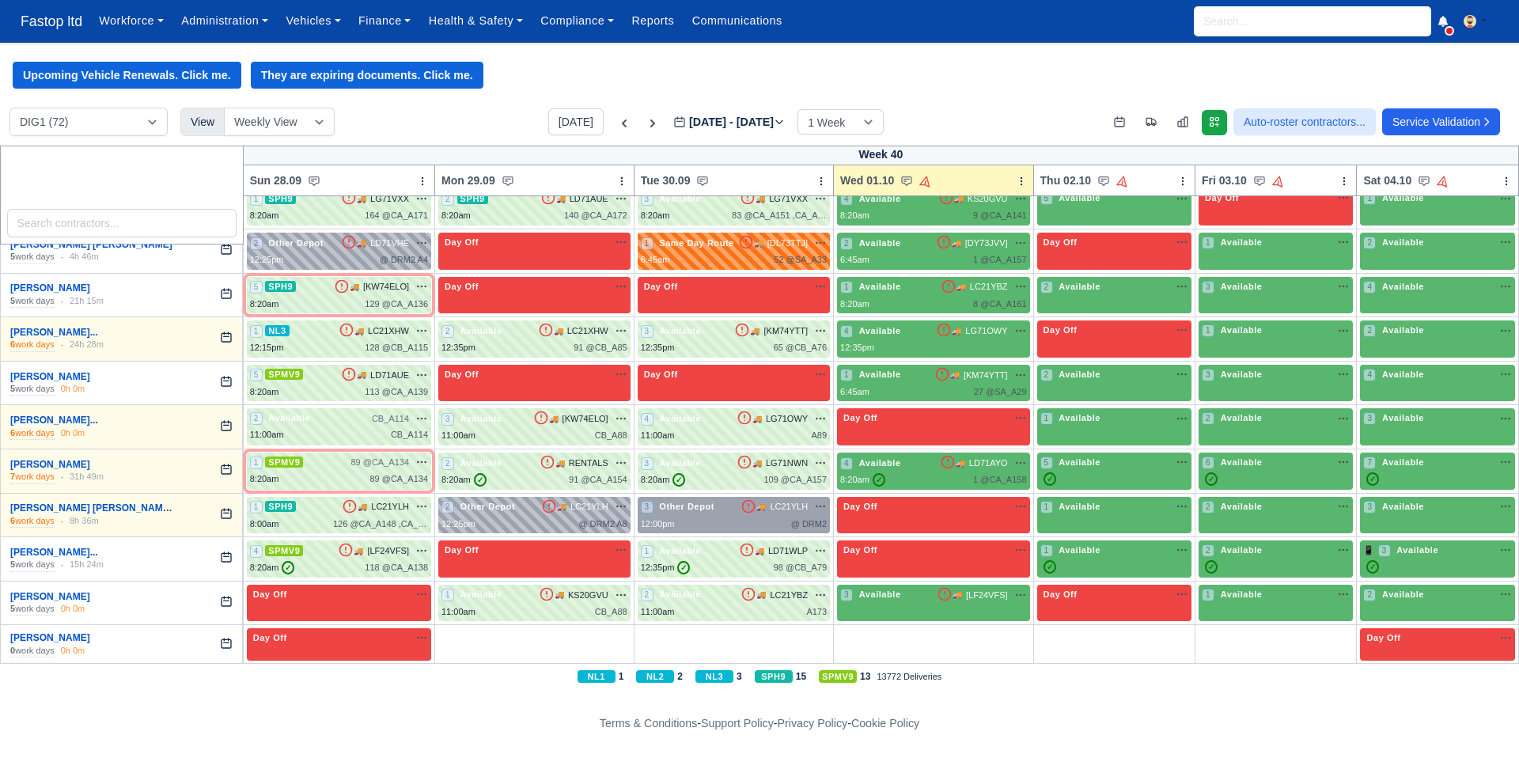
scroll to position [0, 0]
